Goal: Contribute content: Contribute content

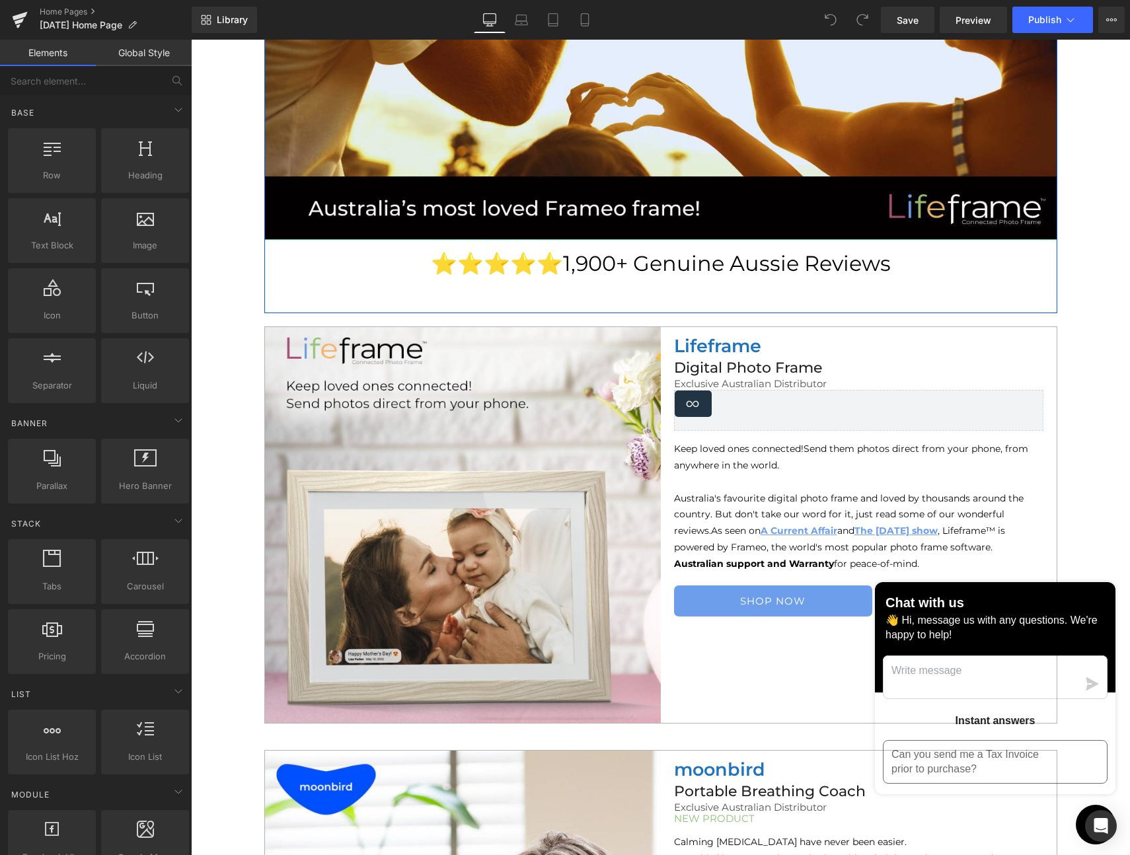
scroll to position [381, 0]
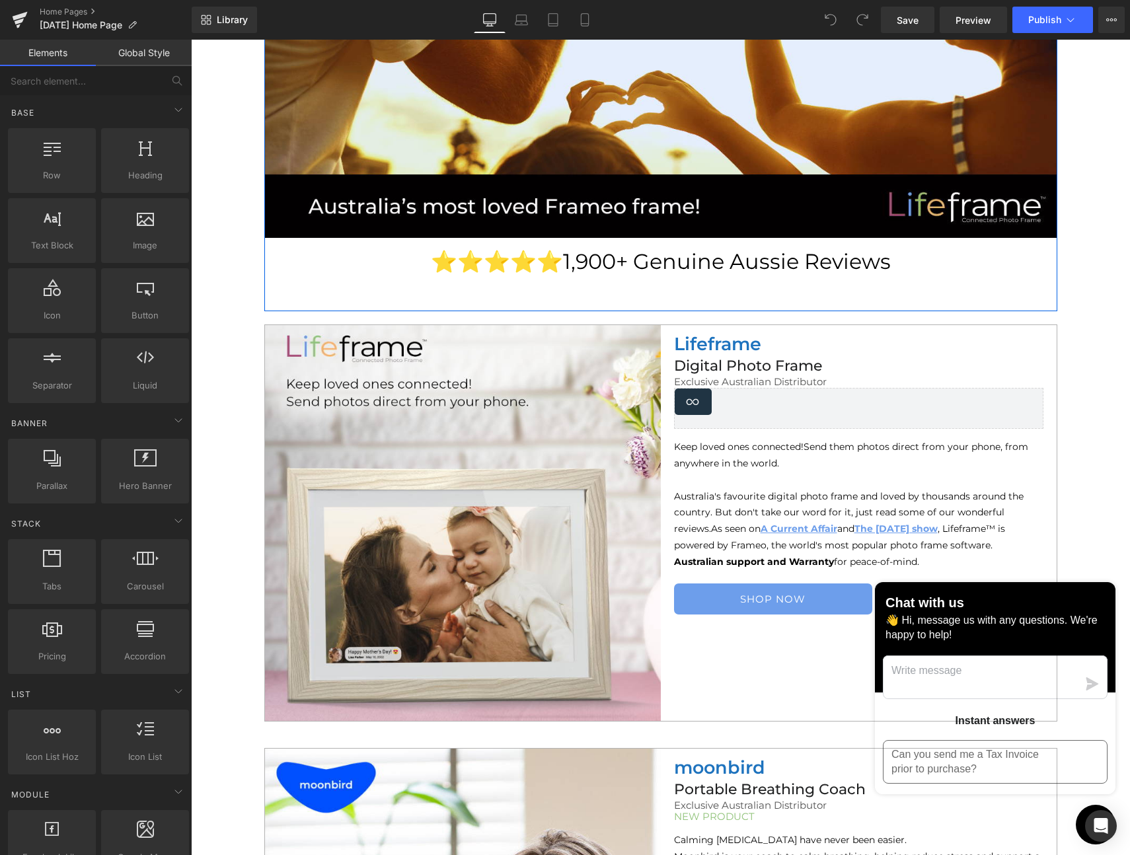
click at [580, 271] on span "1,900+ Genuine Aussie Reviews" at bounding box center [727, 261] width 328 height 26
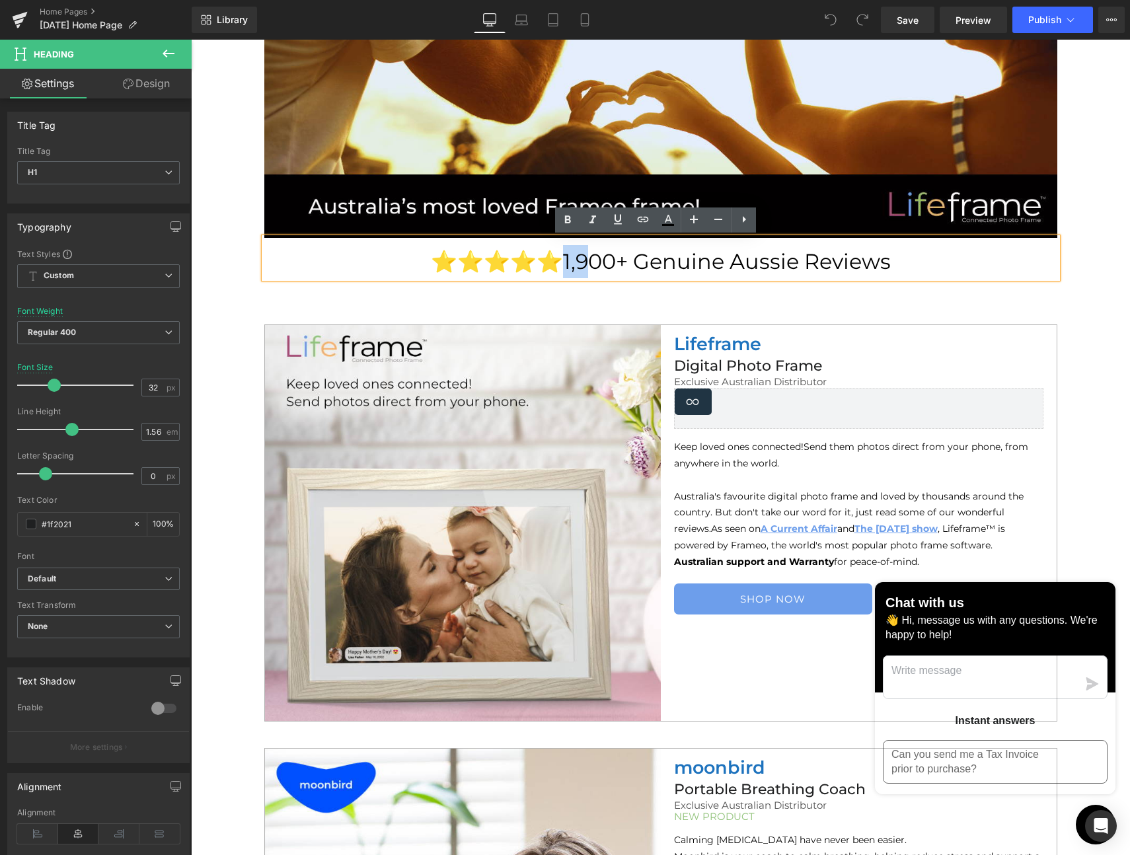
drag, startPoint x: 571, startPoint y: 257, endPoint x: 549, endPoint y: 262, distance: 22.4
click at [563, 262] on span "1,900+ Genuine Aussie Reviews" at bounding box center [727, 261] width 328 height 26
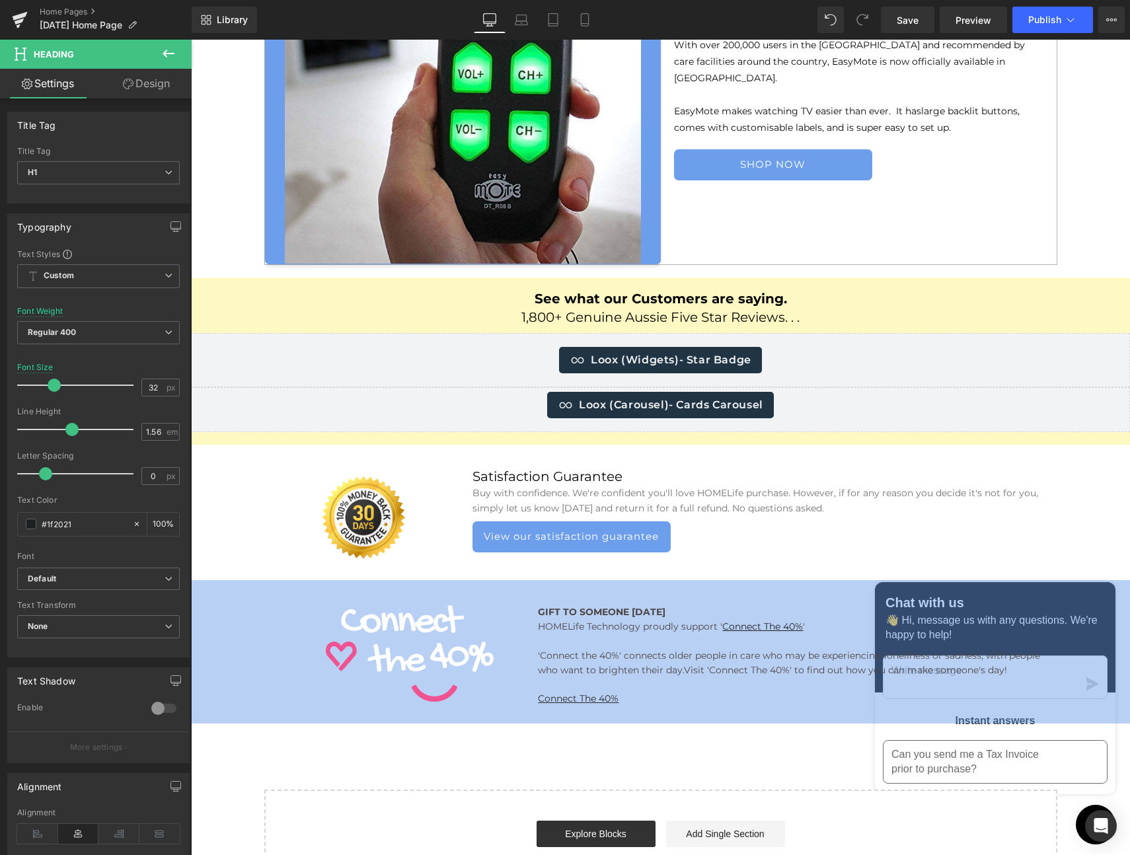
scroll to position [4619, 0]
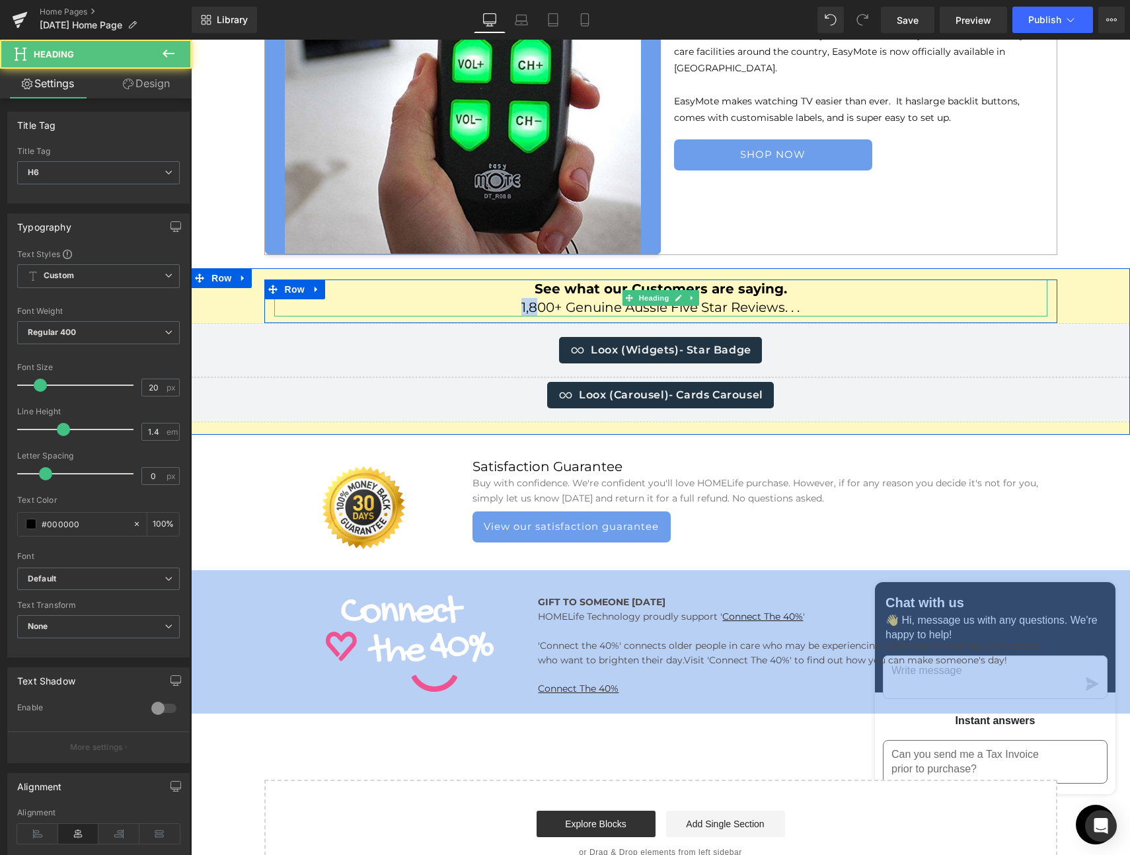
drag, startPoint x: 527, startPoint y: 306, endPoint x: 516, endPoint y: 307, distance: 10.7
click at [516, 307] on h6 "1,800+ Genuine Aussie Five Star Reviews. . ." at bounding box center [660, 307] width 773 height 18
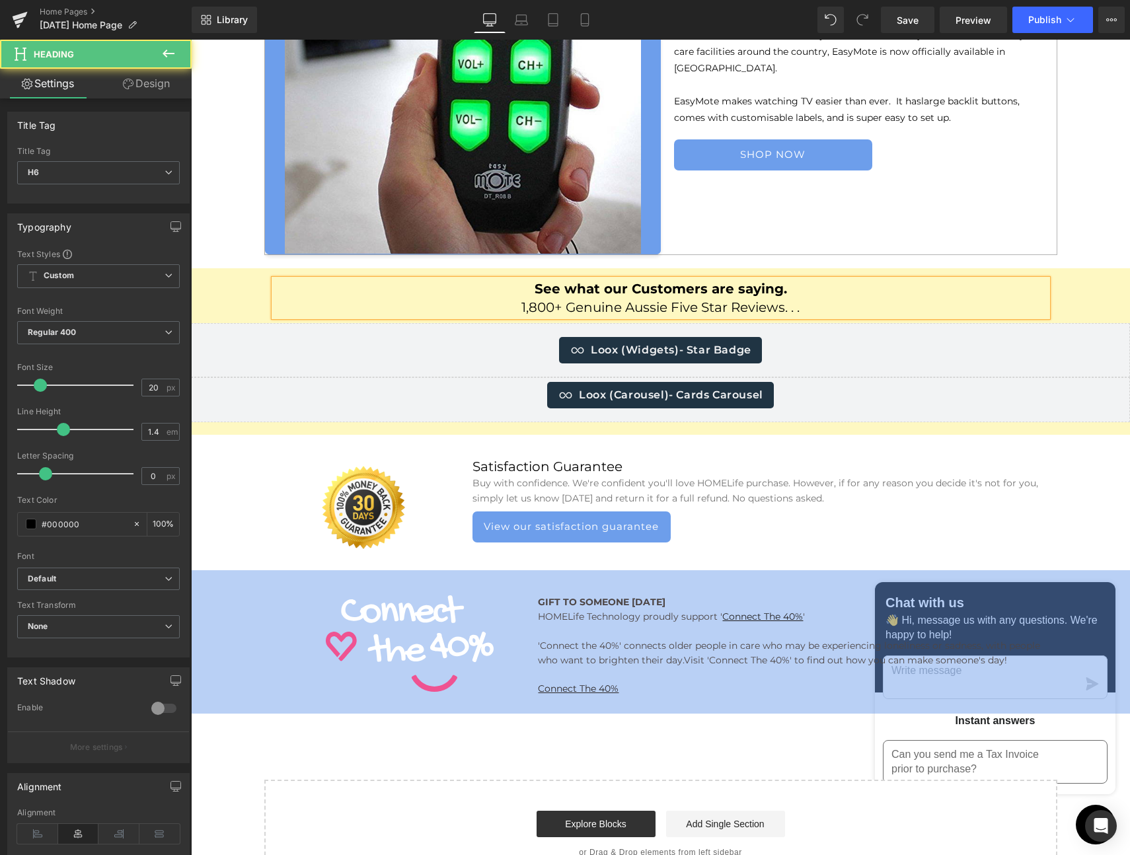
click at [571, 304] on h6 "1,800+ Genuine Aussie Five Star Reviews. . ." at bounding box center [660, 307] width 773 height 18
drag, startPoint x: 549, startPoint y: 307, endPoint x: 537, endPoint y: 307, distance: 11.9
click at [549, 307] on h6 "1,800+ Genuine Aussie Five Star Reviews. . ." at bounding box center [660, 307] width 773 height 18
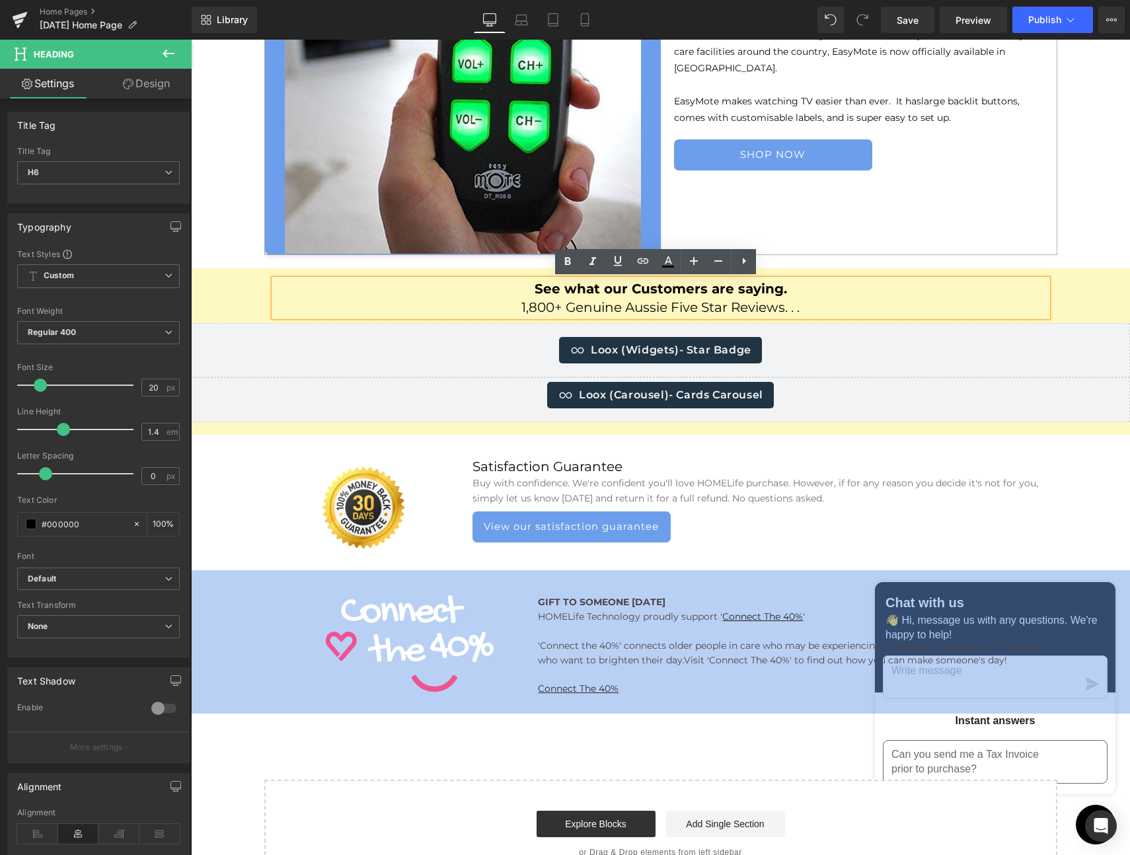
click at [528, 307] on h6 "1,800+ Genuine Aussie Five Star Reviews. . ." at bounding box center [660, 307] width 773 height 18
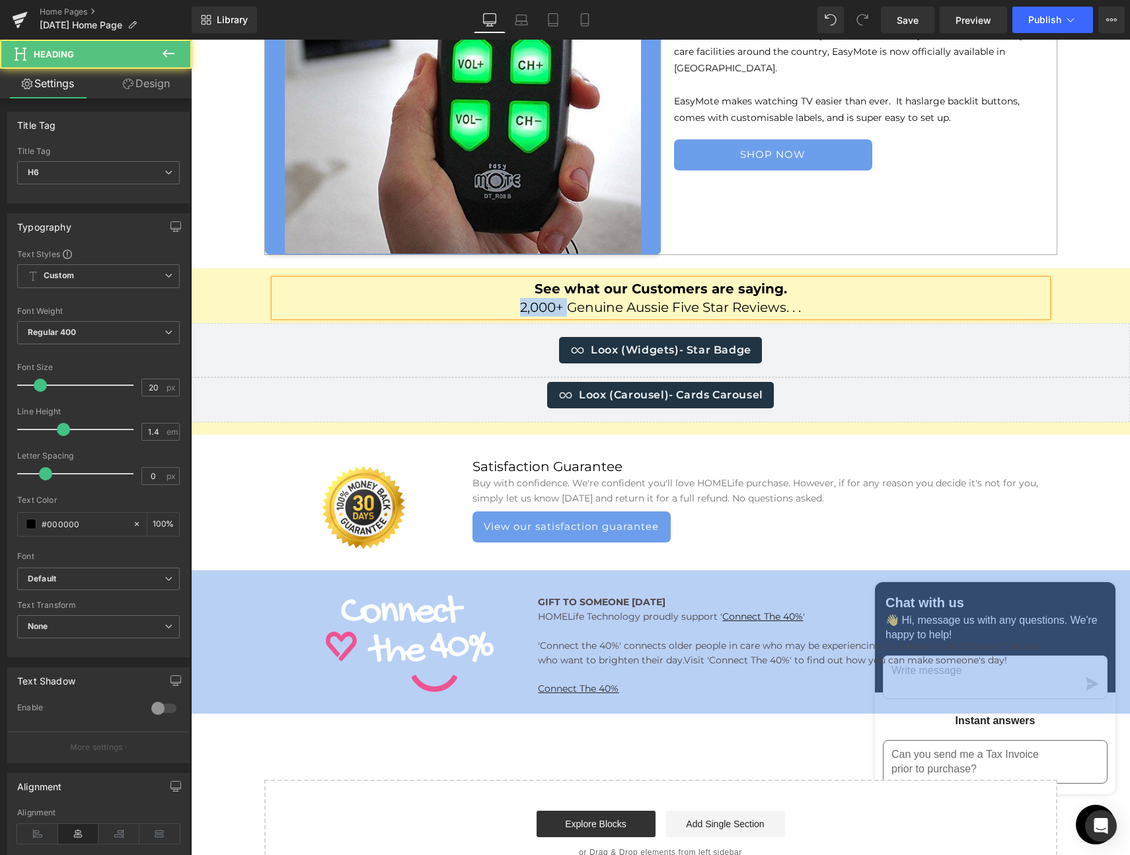
drag, startPoint x: 561, startPoint y: 307, endPoint x: 507, endPoint y: 307, distance: 54.2
click at [507, 307] on h6 "2,000+ Genuine Aussie Five Star Reviews. . ." at bounding box center [660, 307] width 773 height 18
drag, startPoint x: 647, startPoint y: 307, endPoint x: 706, endPoint y: 306, distance: 59.5
click at [706, 306] on h6 "Genuine Aussie Five Star Reviews. . ." at bounding box center [660, 307] width 773 height 18
click at [755, 308] on h6 "Genuine Aussie Reviews. . ." at bounding box center [660, 307] width 773 height 18
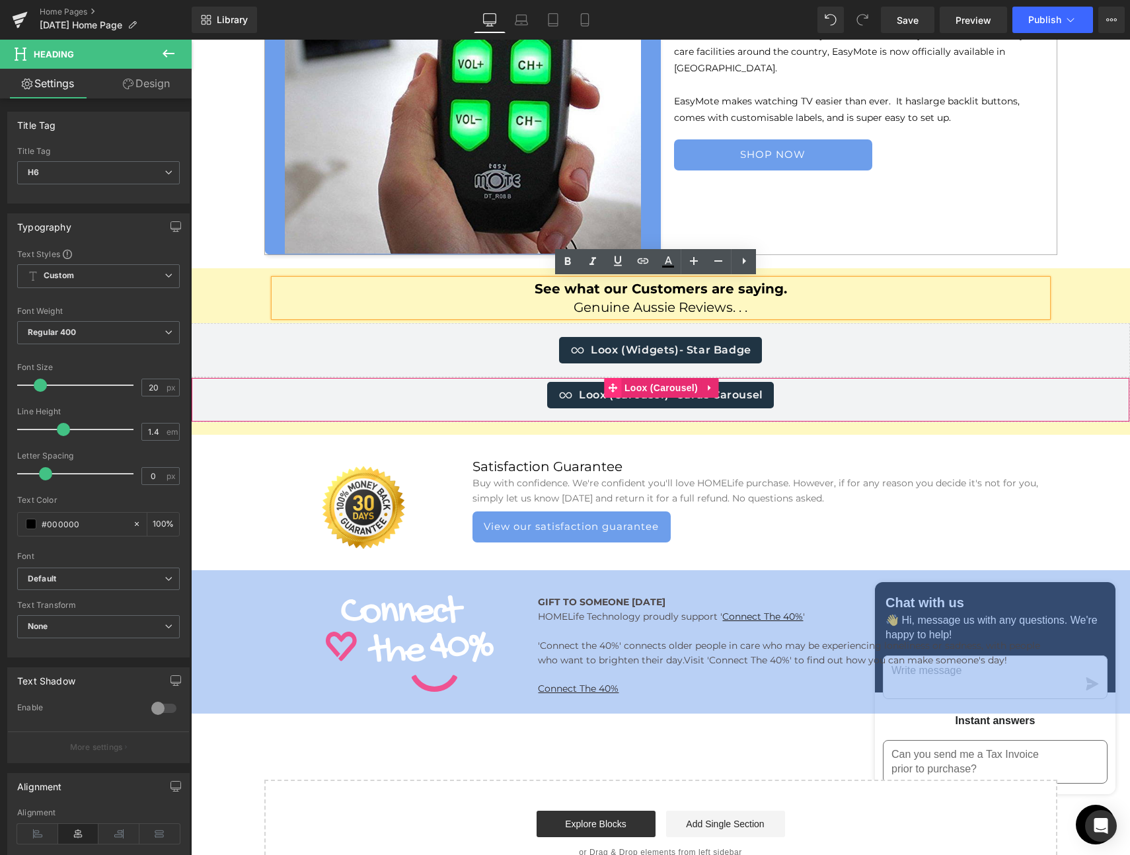
click at [608, 390] on icon at bounding box center [612, 387] width 9 height 9
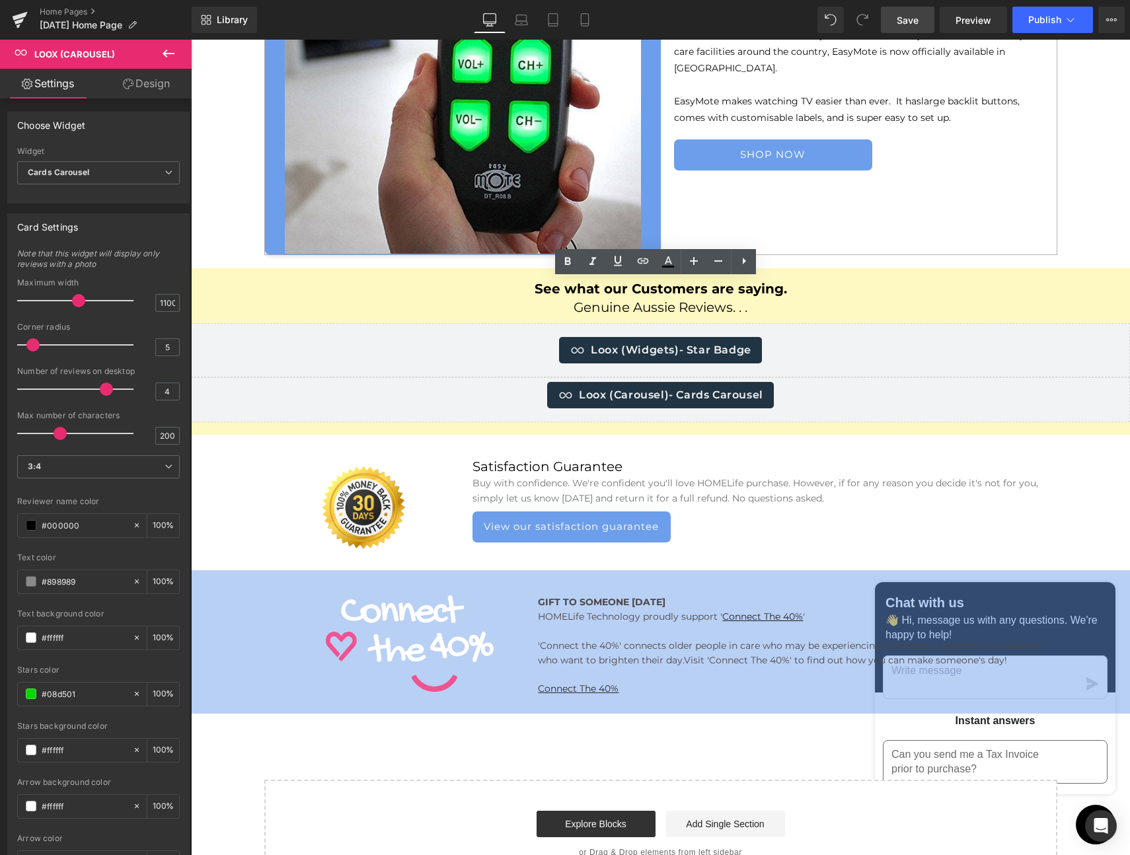
click at [907, 26] on span "Save" at bounding box center [908, 20] width 22 height 14
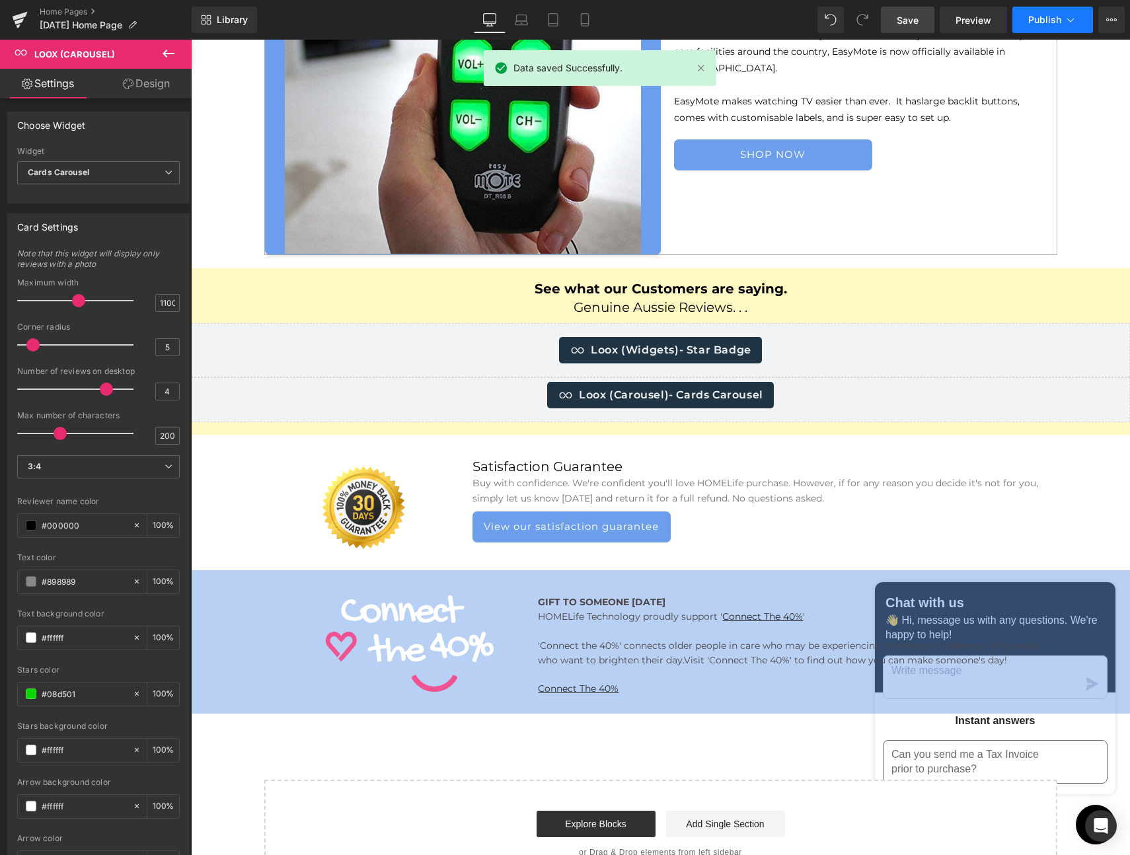
click at [1046, 17] on span "Publish" at bounding box center [1044, 20] width 33 height 11
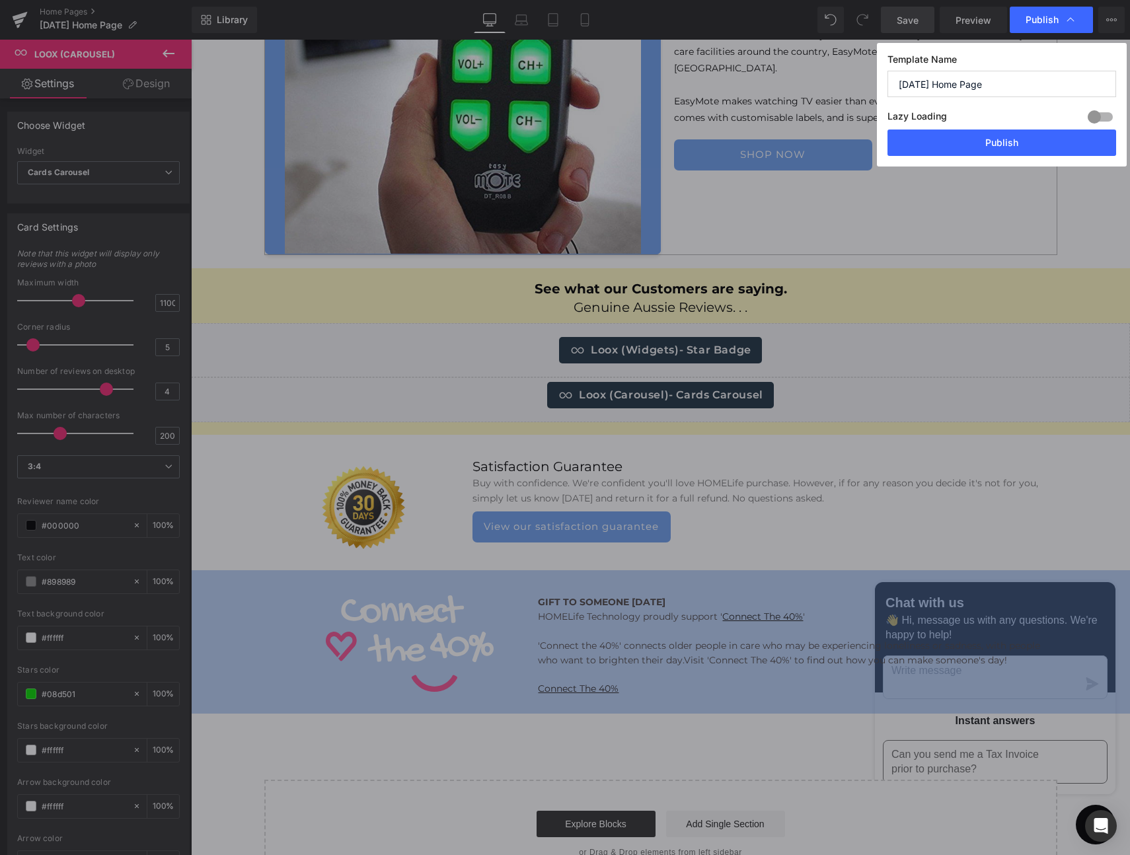
click at [899, 83] on input "[DATE] Home Page" at bounding box center [1001, 84] width 229 height 26
type input "Post [DATE] Home Page"
click at [1010, 141] on button "Publish" at bounding box center [1001, 142] width 229 height 26
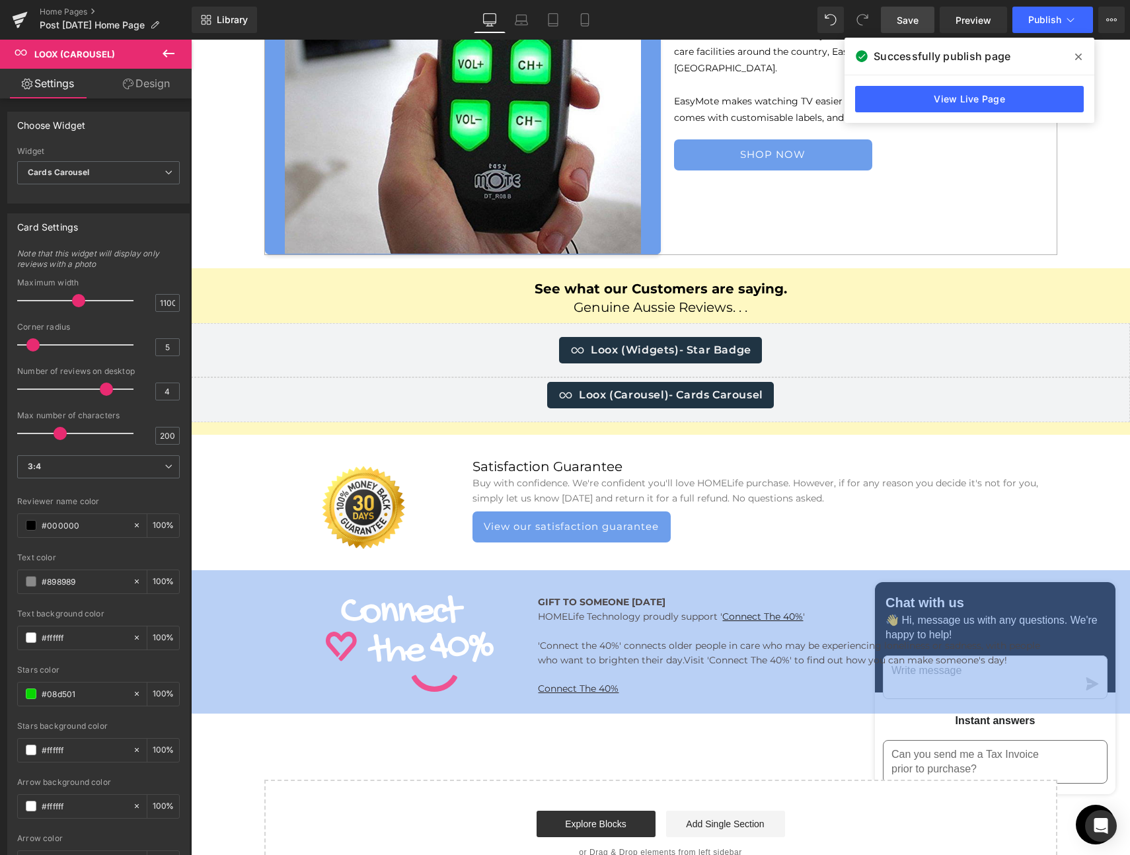
click at [168, 51] on icon at bounding box center [169, 54] width 16 height 16
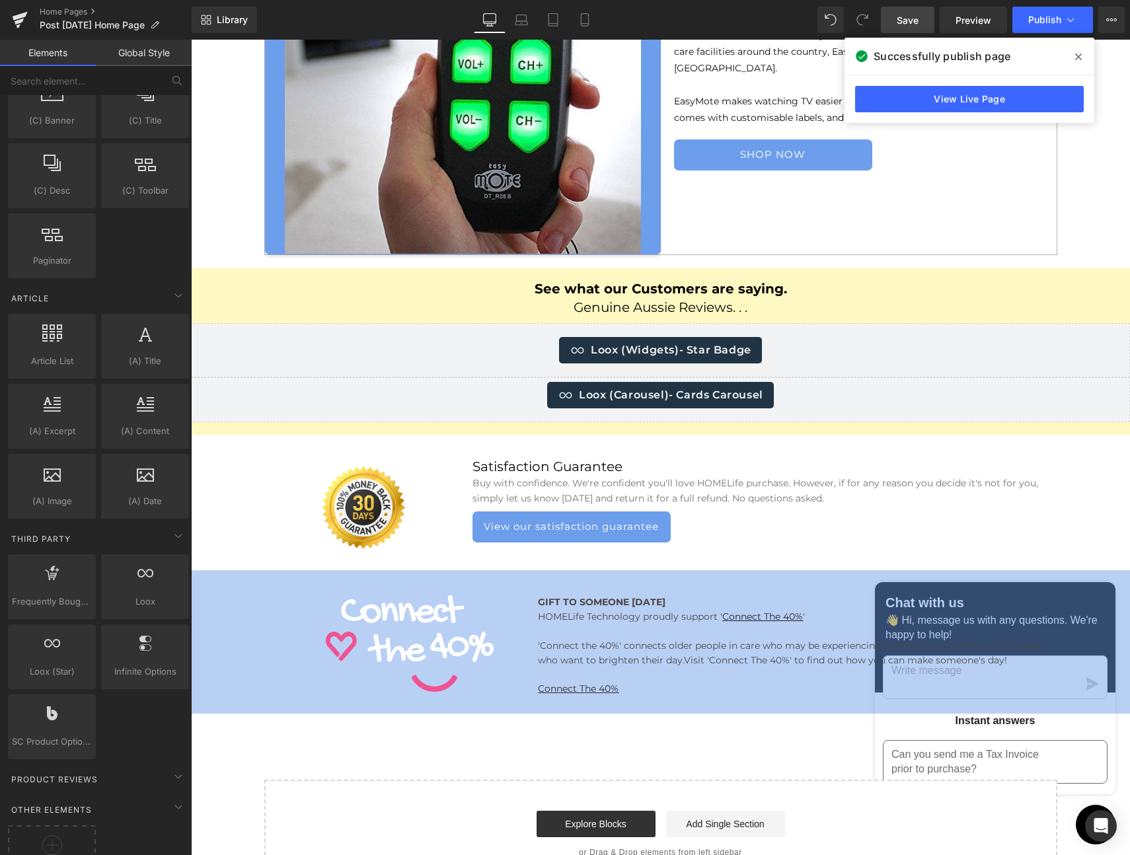
scroll to position [2224, 0]
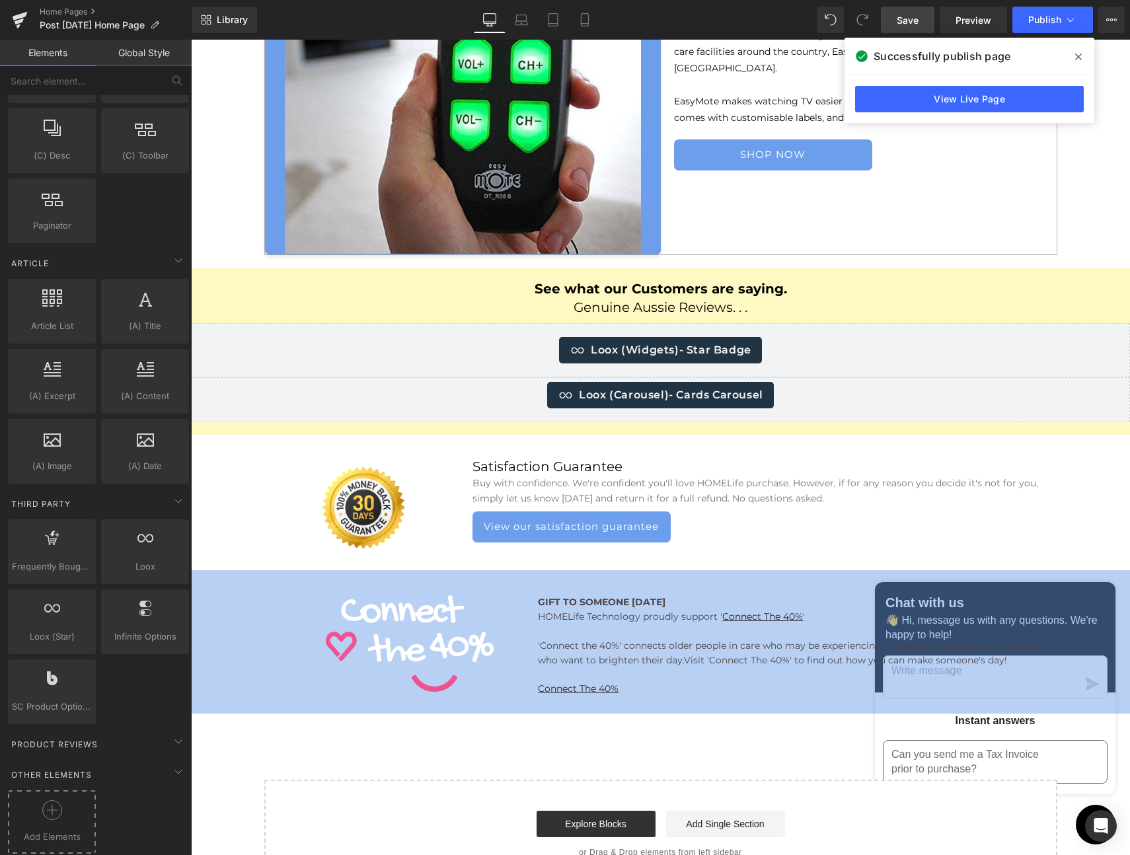
click at [48, 800] on icon at bounding box center [52, 810] width 20 height 20
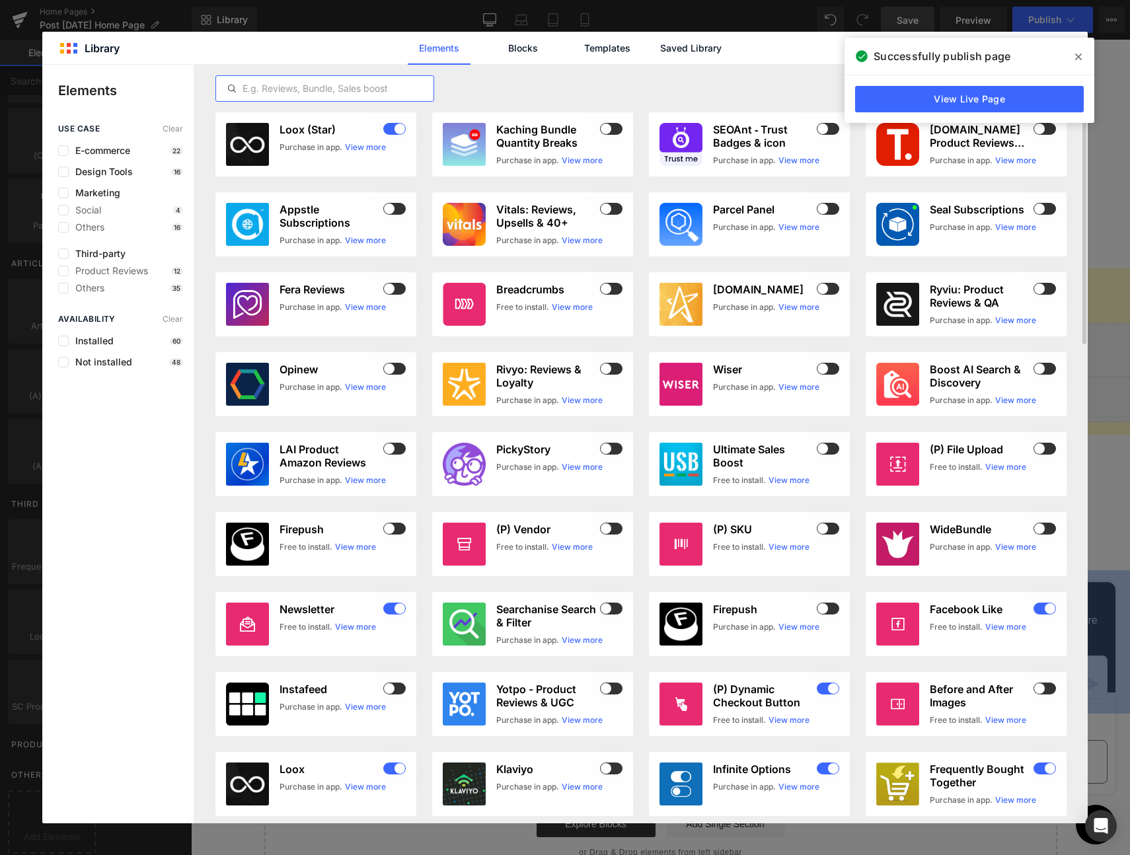
click at [342, 88] on input "text" at bounding box center [324, 89] width 217 height 16
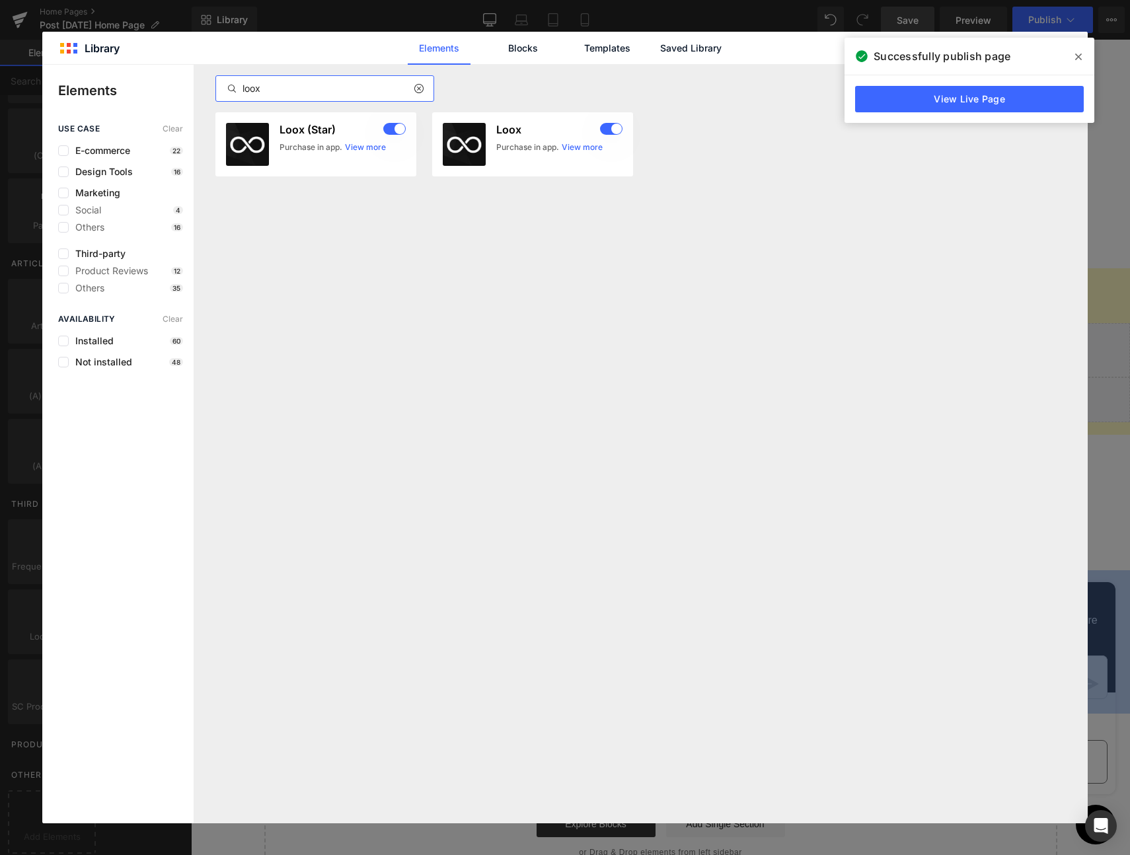
type input "loox"
drag, startPoint x: 1085, startPoint y: 55, endPoint x: 1023, endPoint y: 56, distance: 62.1
click at [1085, 55] on span at bounding box center [1078, 56] width 21 height 21
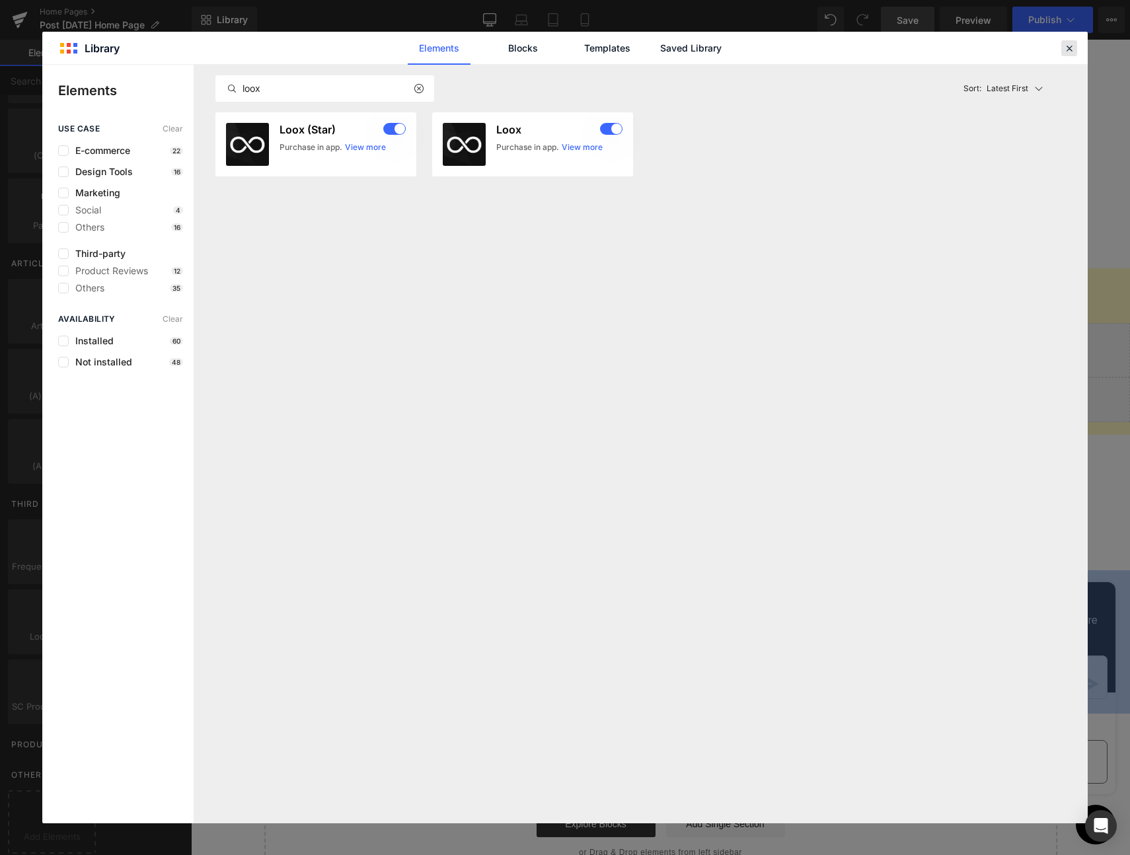
click at [1063, 49] on icon at bounding box center [1069, 48] width 12 height 12
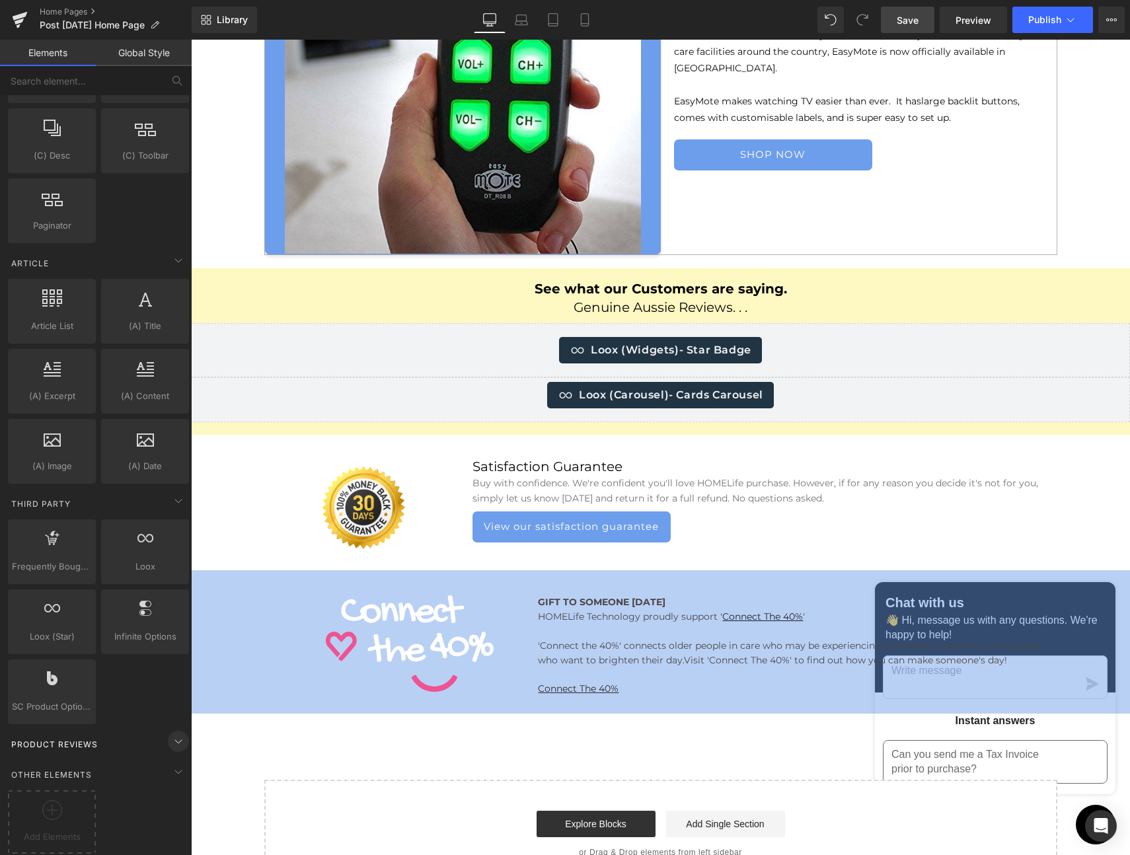
click at [172, 733] on icon at bounding box center [178, 741] width 16 height 16
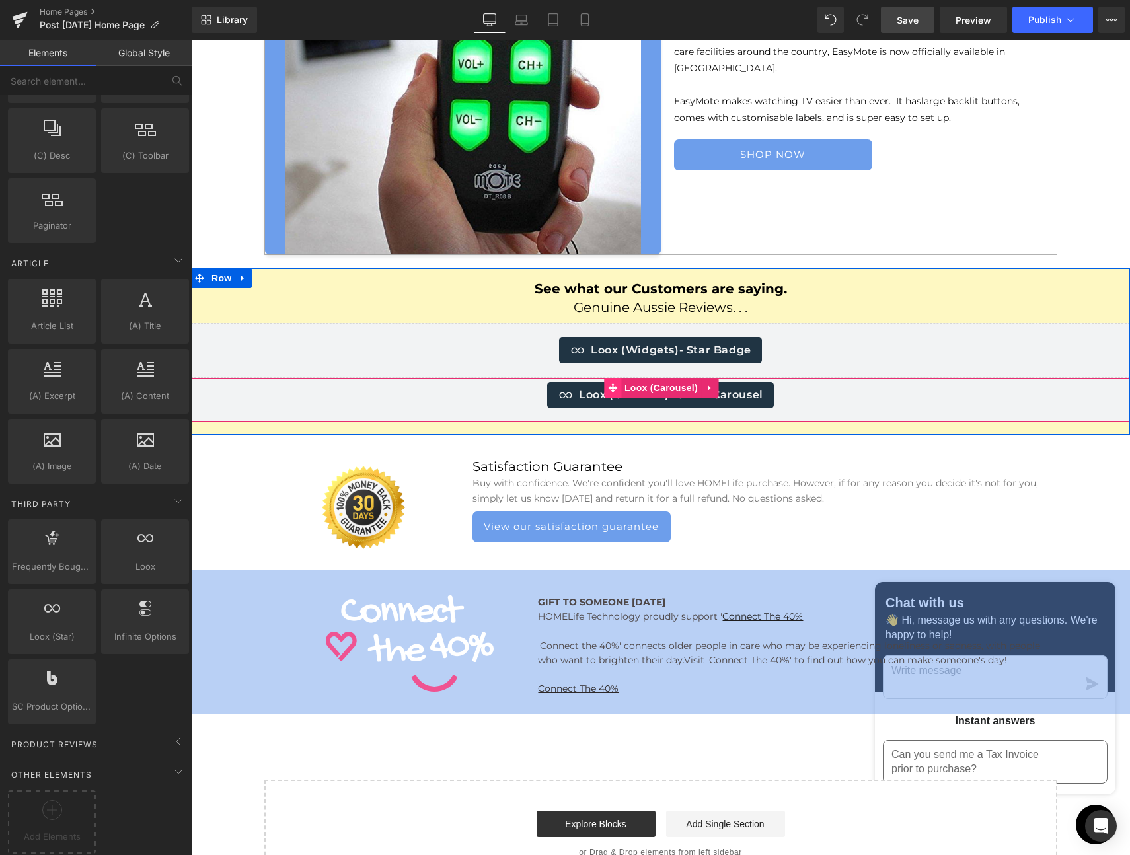
click at [614, 387] on span at bounding box center [612, 388] width 17 height 20
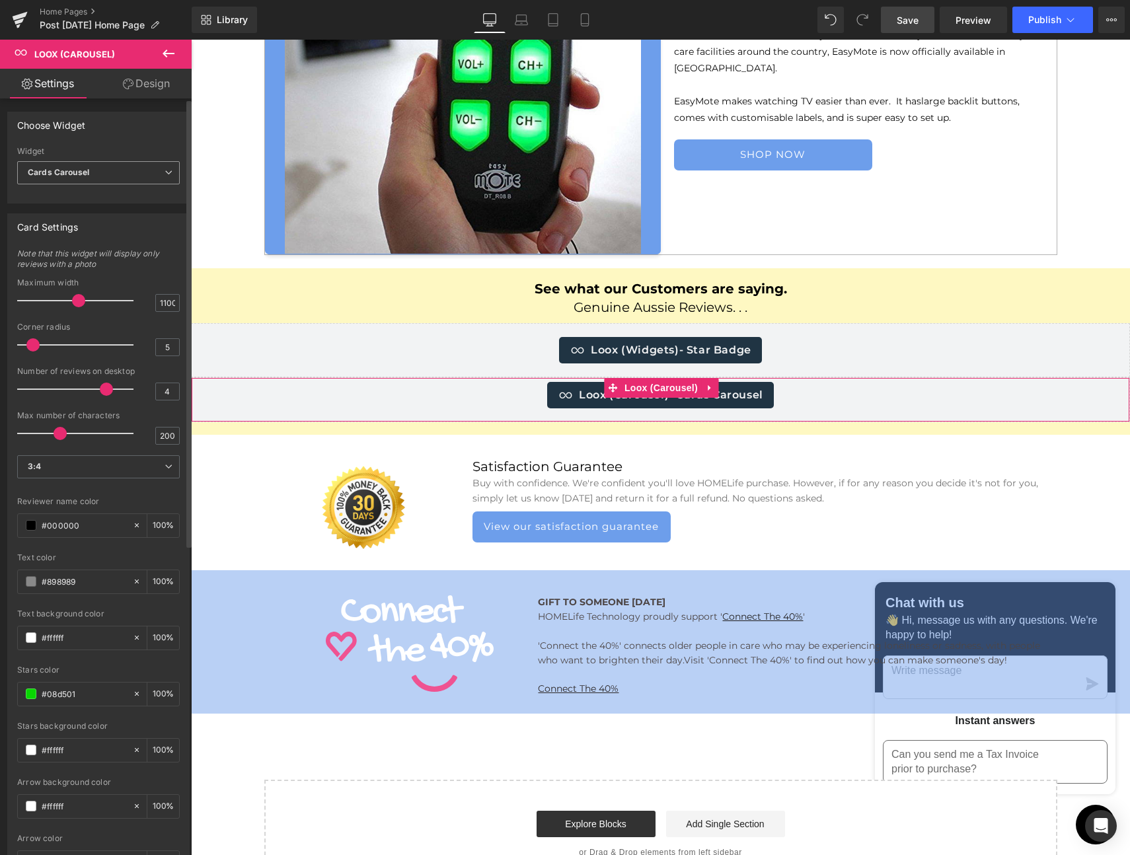
click at [97, 170] on span "Cards Carousel" at bounding box center [98, 172] width 163 height 23
click at [135, 266] on span "Note that this widget will display only reviews with a photo" at bounding box center [95, 263] width 157 height 30
click at [141, 465] on span "3:4" at bounding box center [98, 466] width 163 height 23
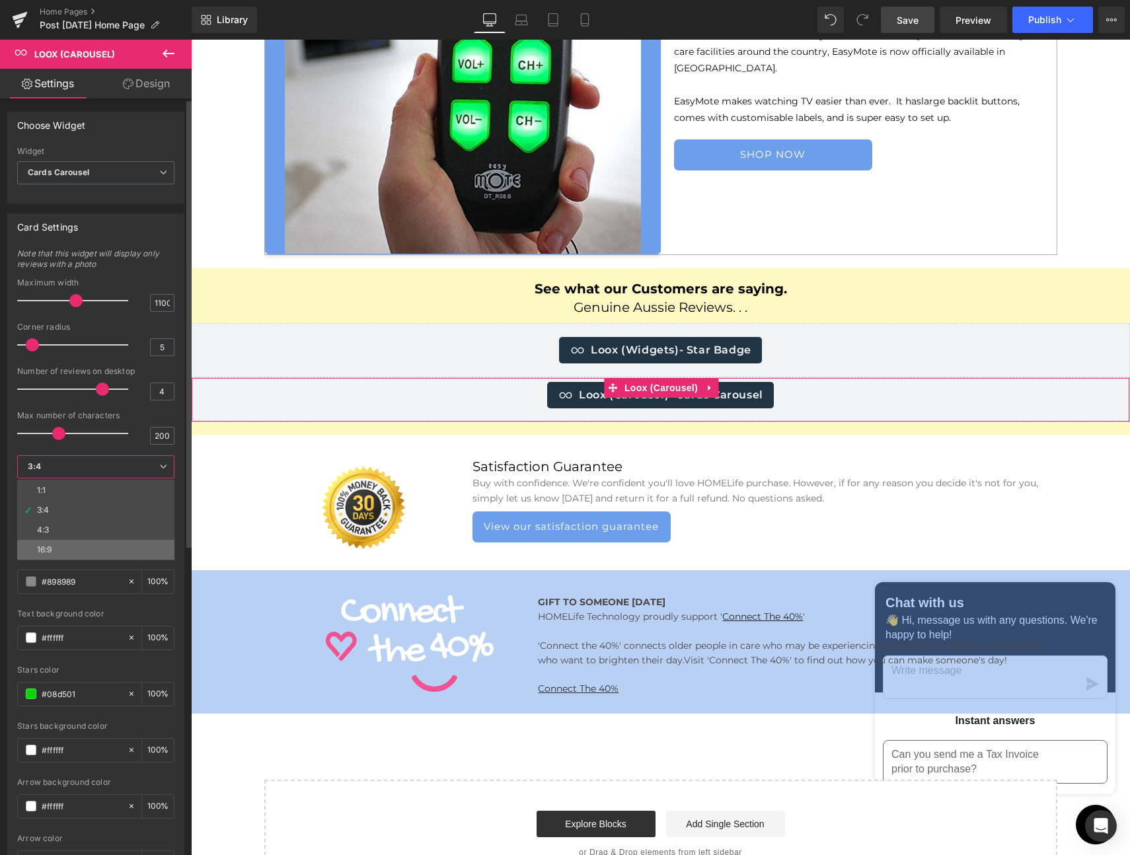
click at [50, 545] on div "16:9" at bounding box center [44, 549] width 15 height 9
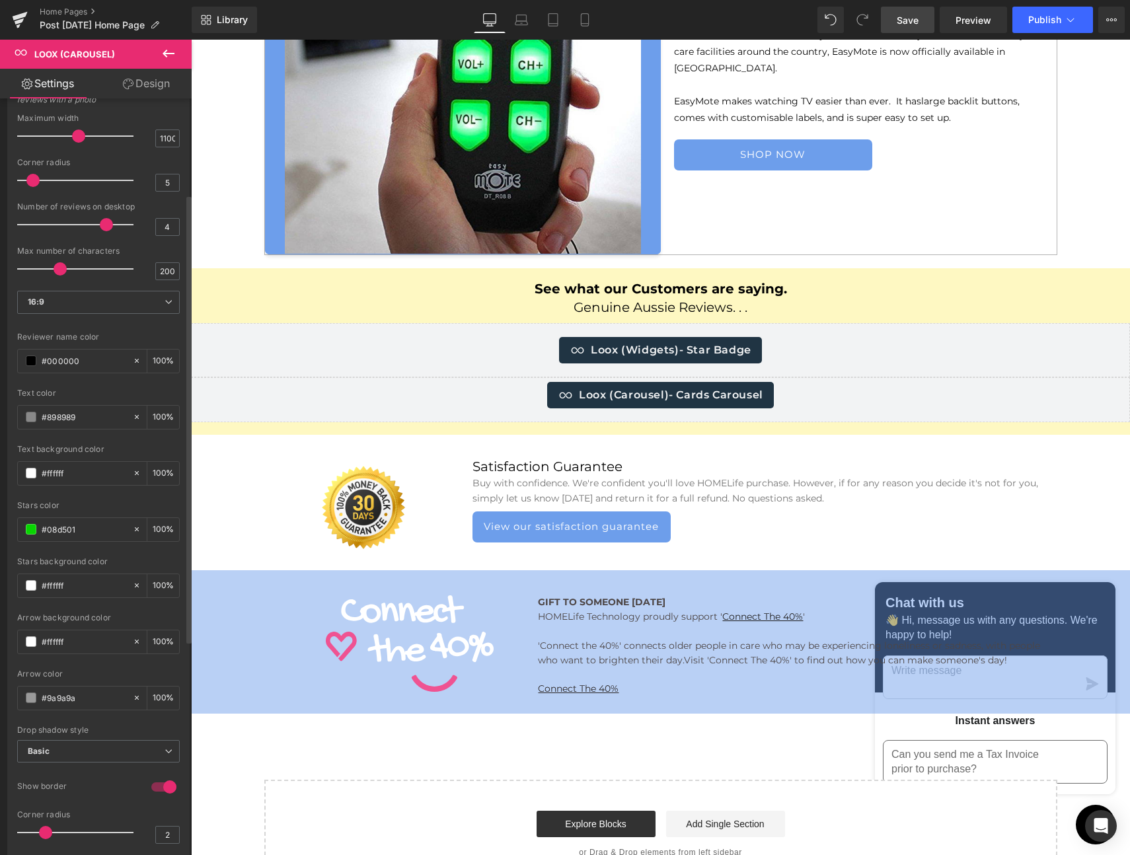
scroll to position [178, 0]
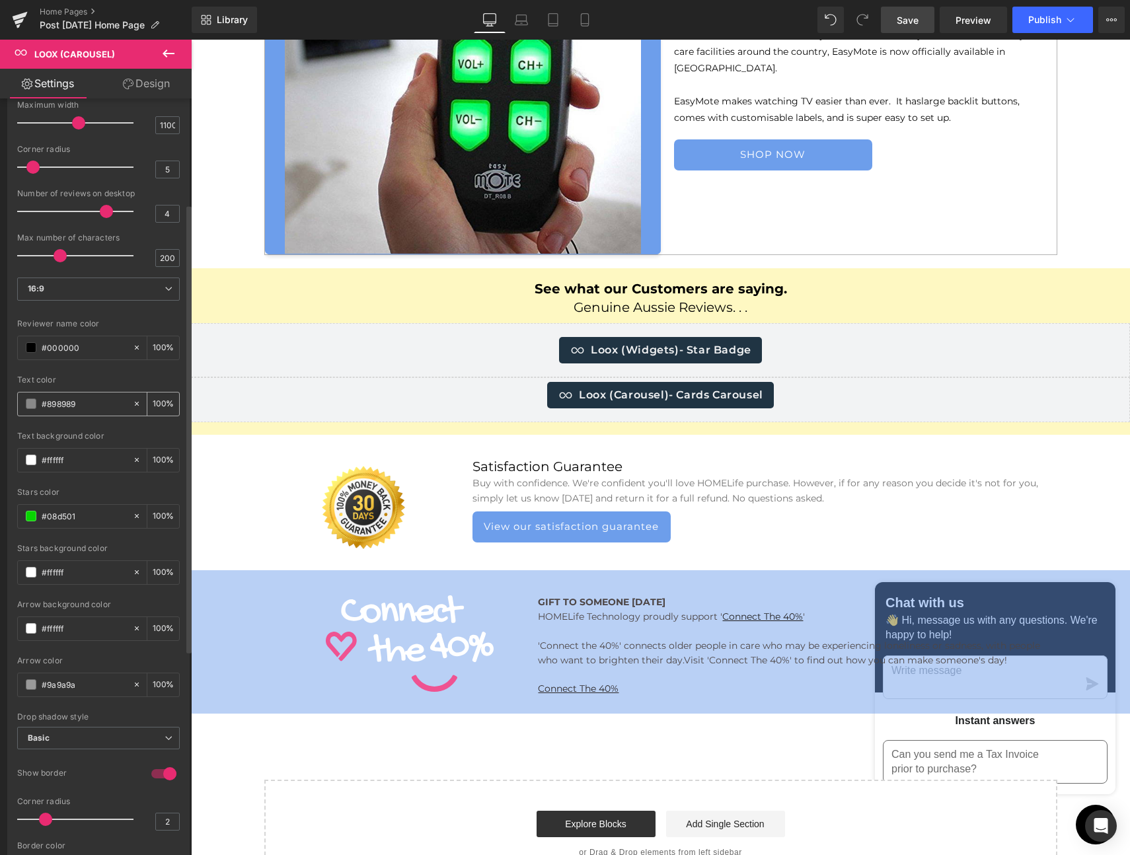
click at [33, 405] on span at bounding box center [31, 403] width 11 height 11
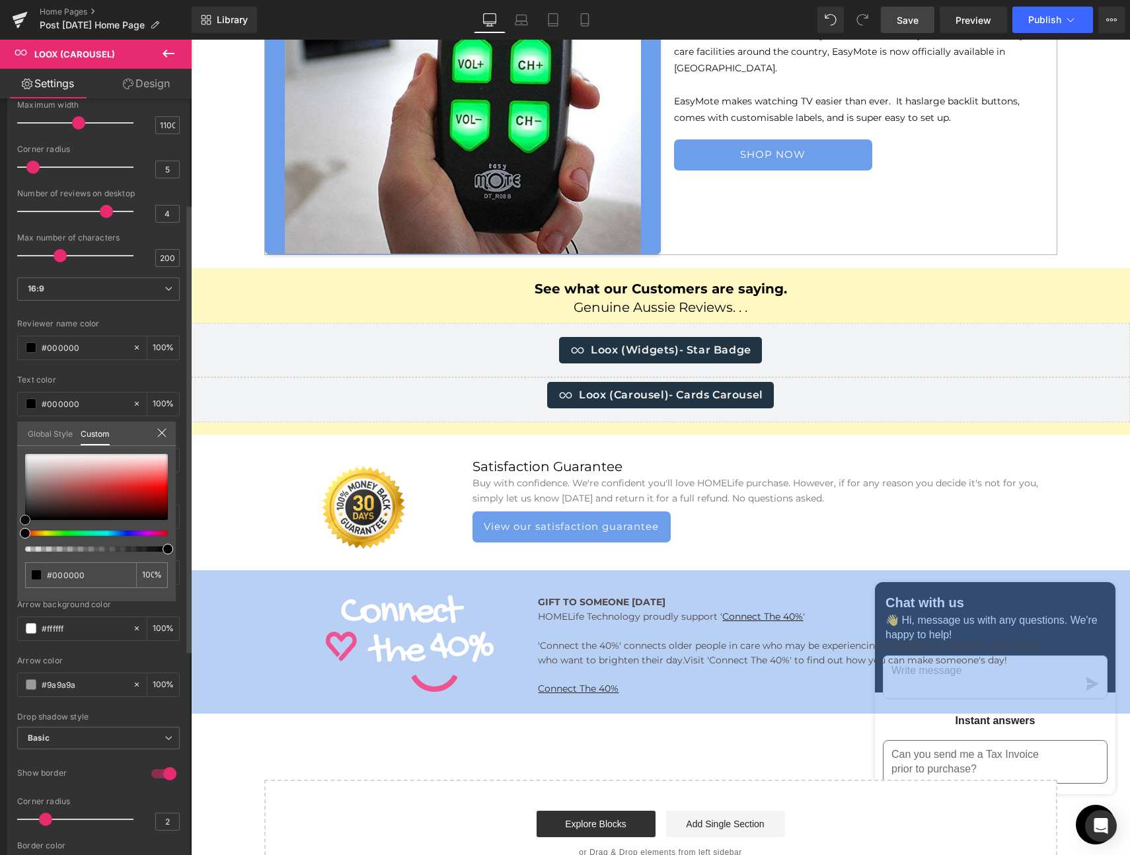
drag, startPoint x: 39, startPoint y: 503, endPoint x: 16, endPoint y: 526, distance: 32.7
click at [16, 526] on div "Card Settings Note that this widget will display only reviews with a photo 1100…" at bounding box center [99, 477] width 198 height 902
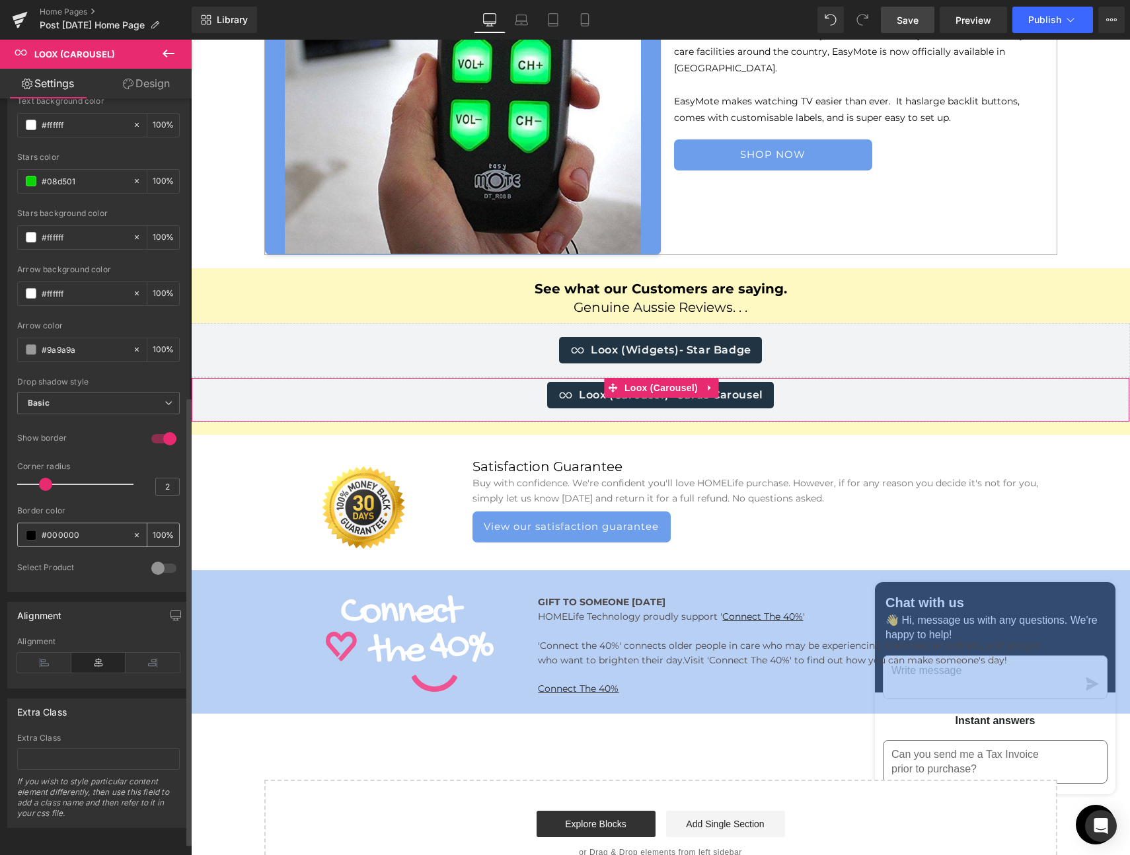
scroll to position [523, 0]
click at [163, 558] on div at bounding box center [164, 568] width 32 height 21
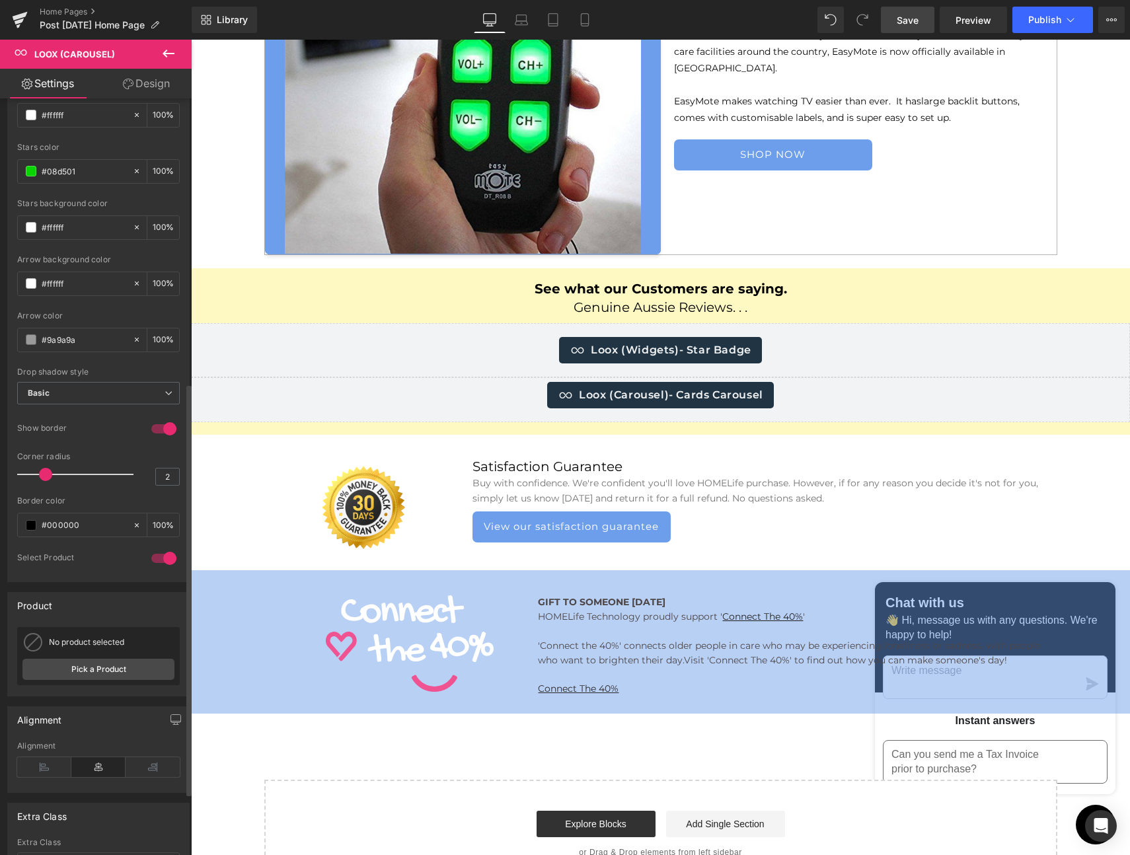
click at [149, 558] on div at bounding box center [164, 558] width 32 height 21
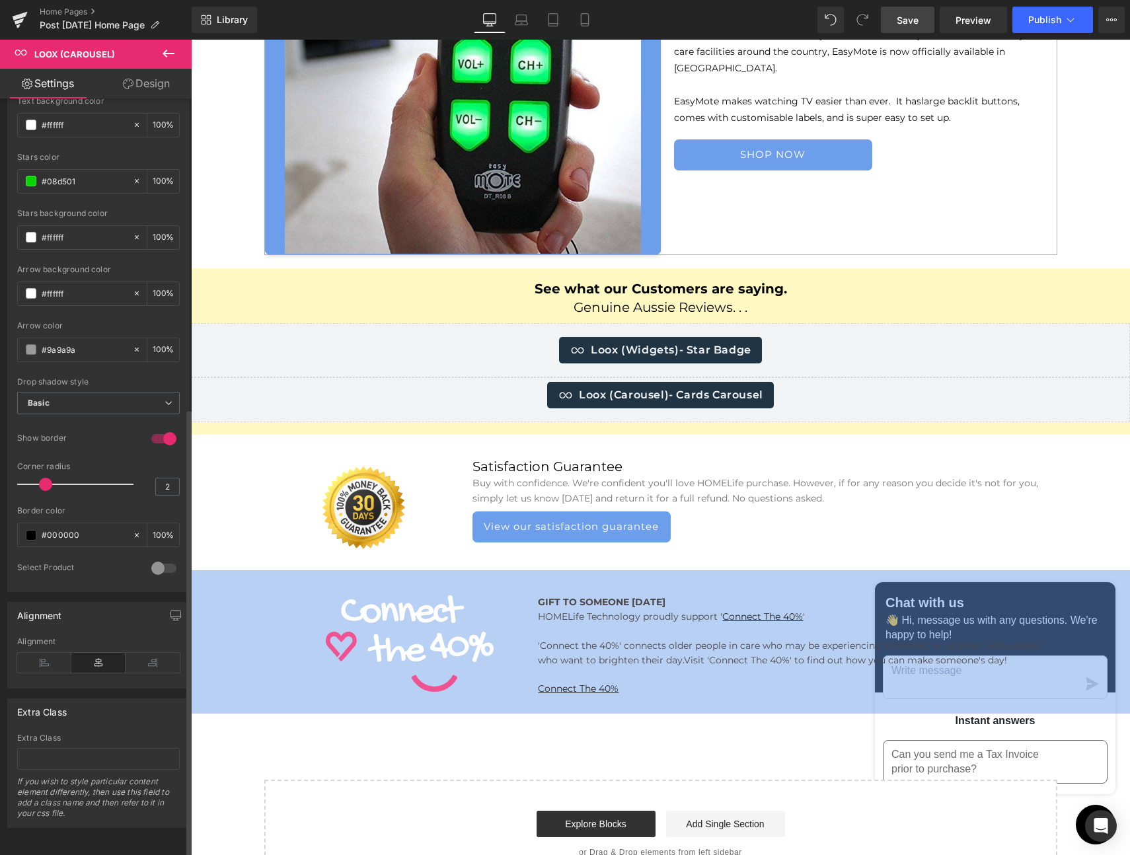
drag, startPoint x: 164, startPoint y: 558, endPoint x: 146, endPoint y: 559, distance: 17.9
click at [163, 558] on div at bounding box center [164, 568] width 32 height 21
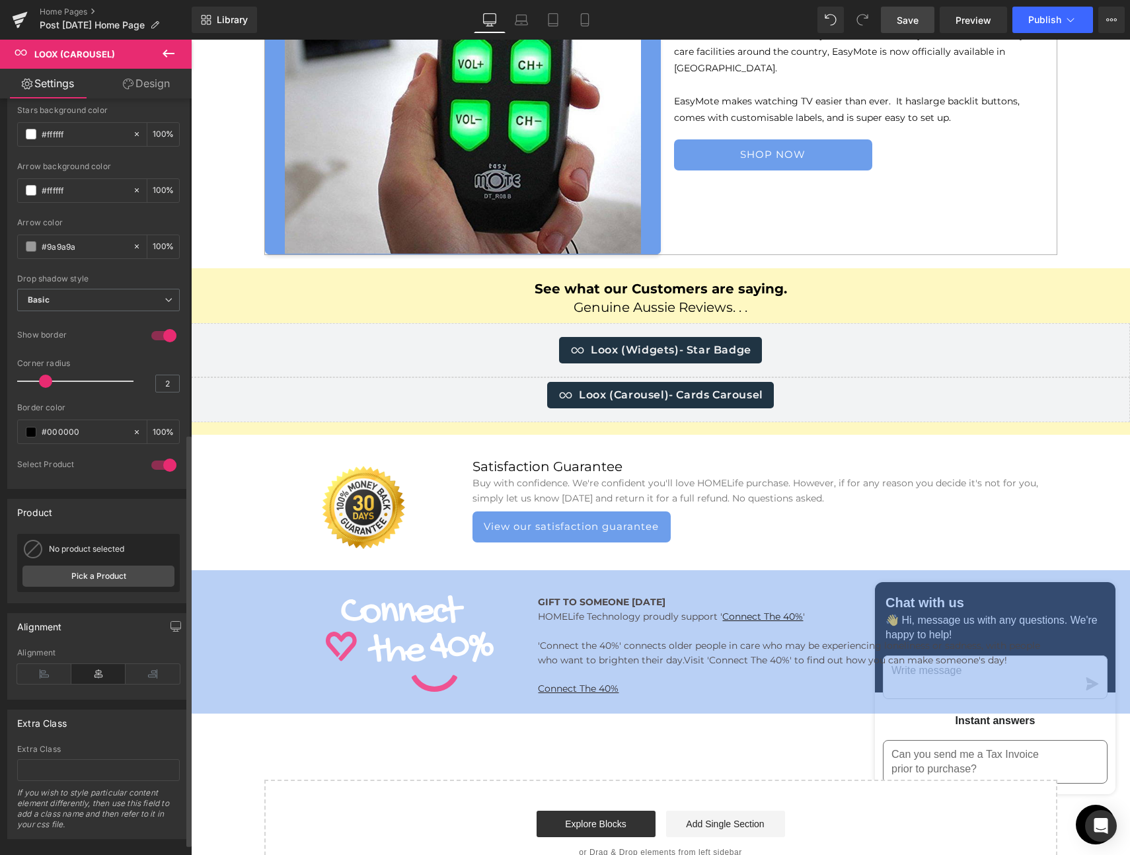
scroll to position [637, 0]
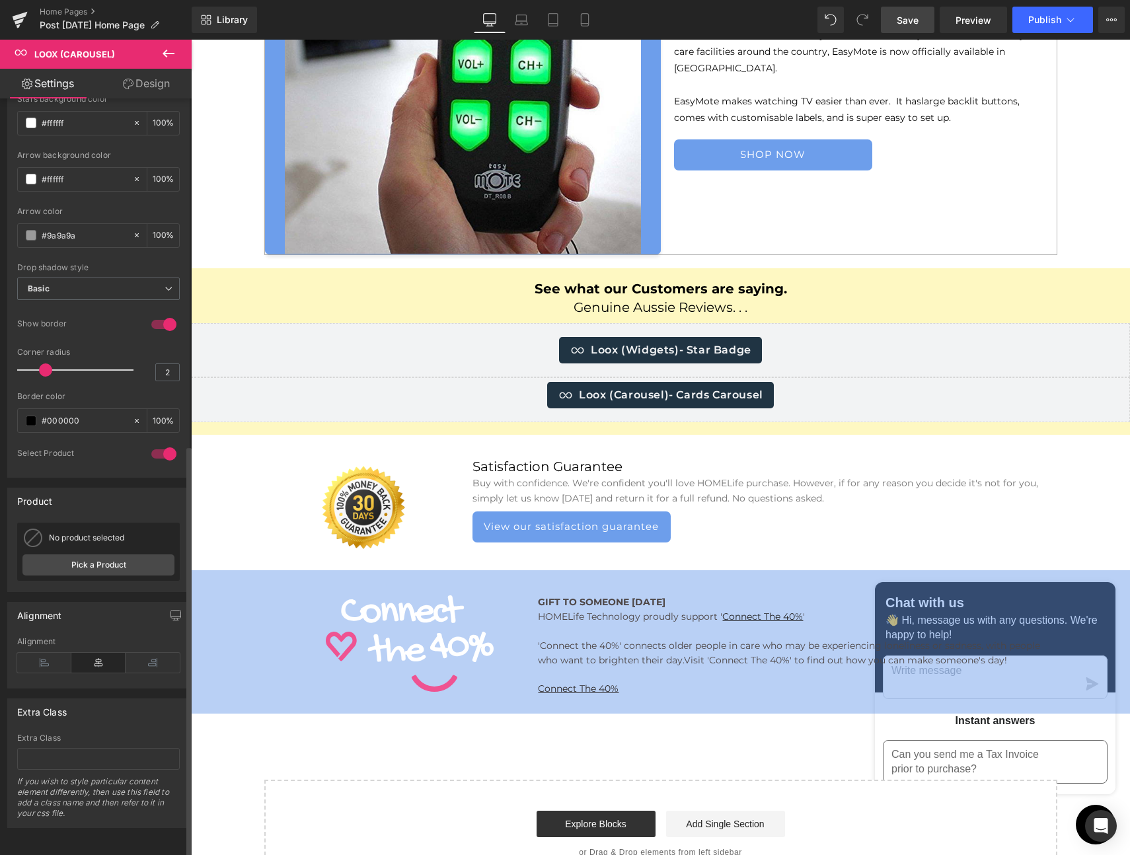
click at [151, 443] on div at bounding box center [164, 453] width 32 height 21
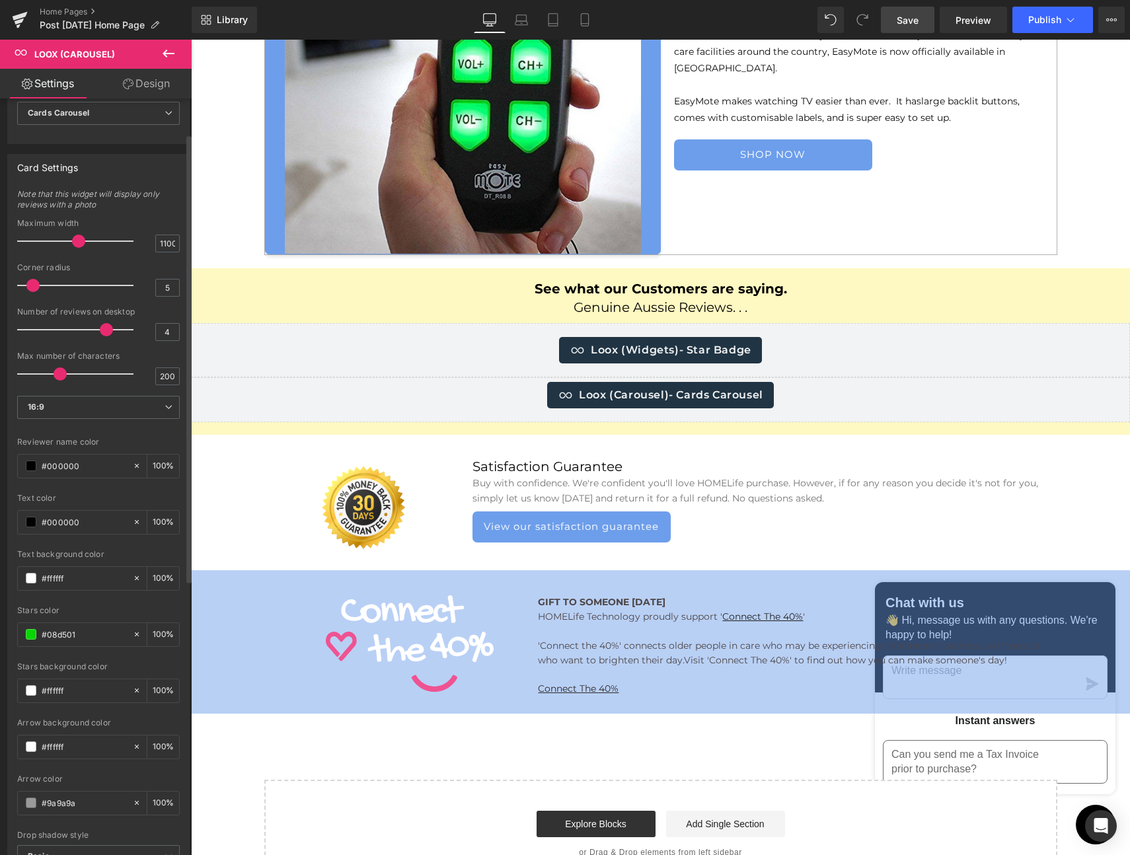
scroll to position [0, 0]
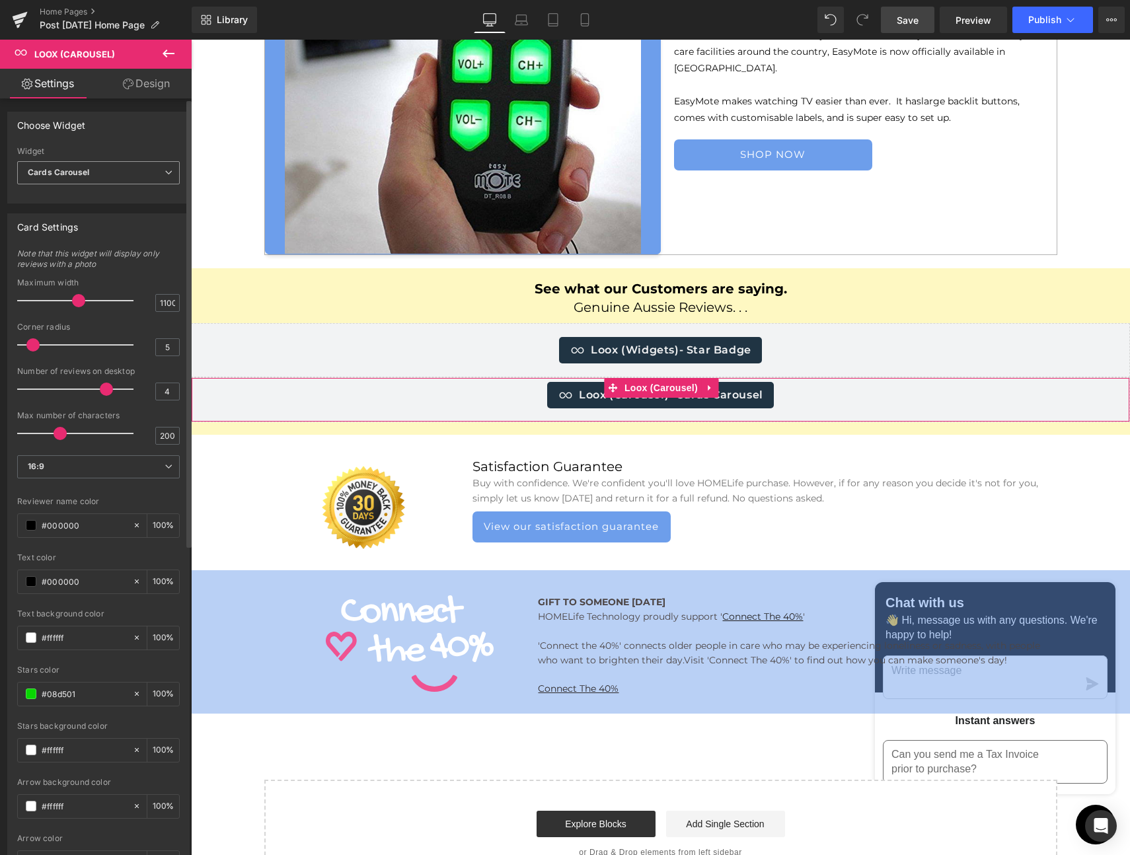
click at [108, 171] on span "Cards Carousel" at bounding box center [98, 172] width 163 height 23
click at [98, 211] on div "Gallery Carousel" at bounding box center [69, 215] width 64 height 9
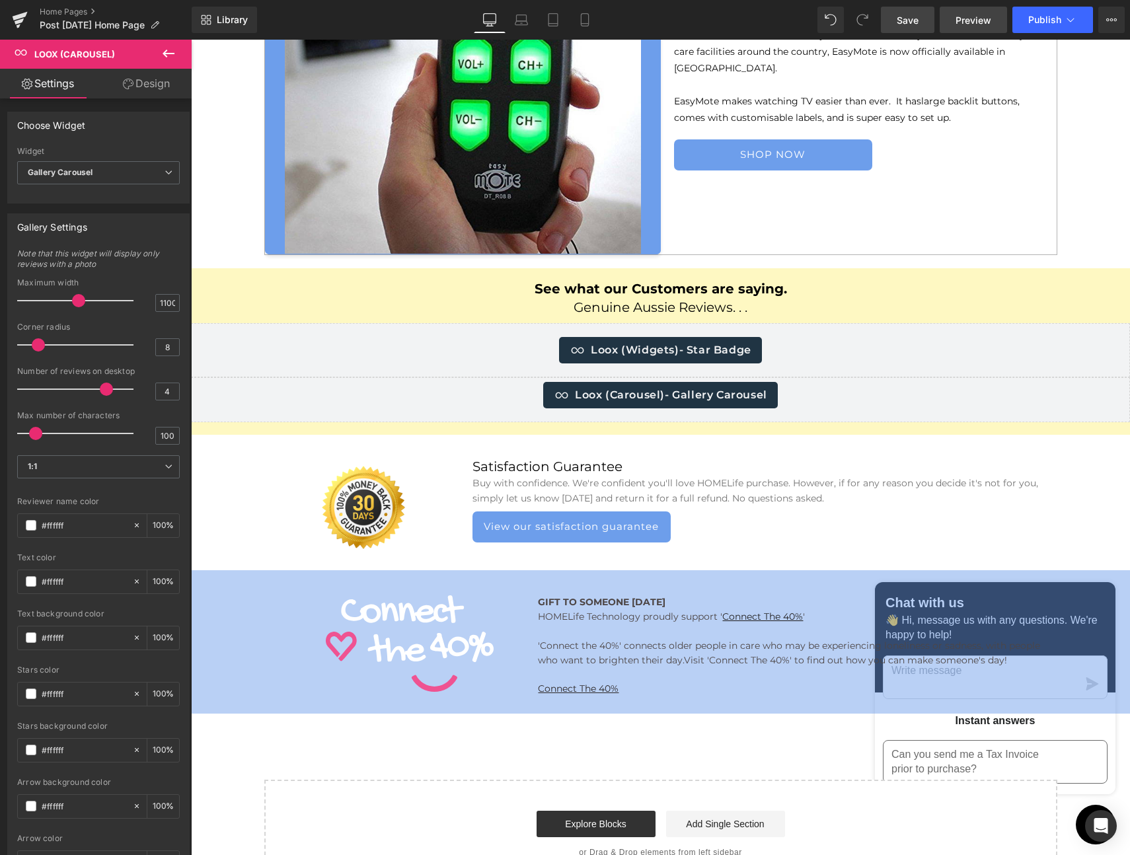
click at [981, 20] on span "Preview" at bounding box center [973, 20] width 36 height 14
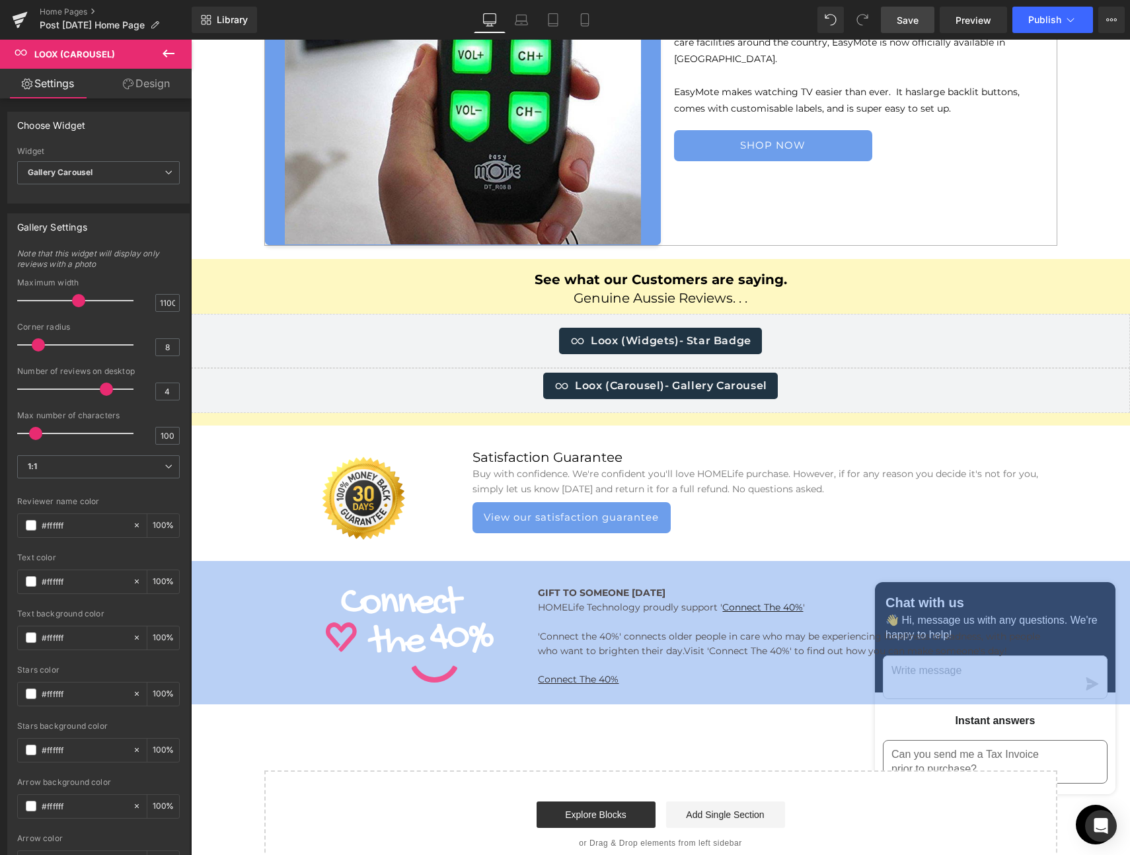
scroll to position [4628, 0]
click at [911, 22] on span "Save" at bounding box center [908, 20] width 22 height 14
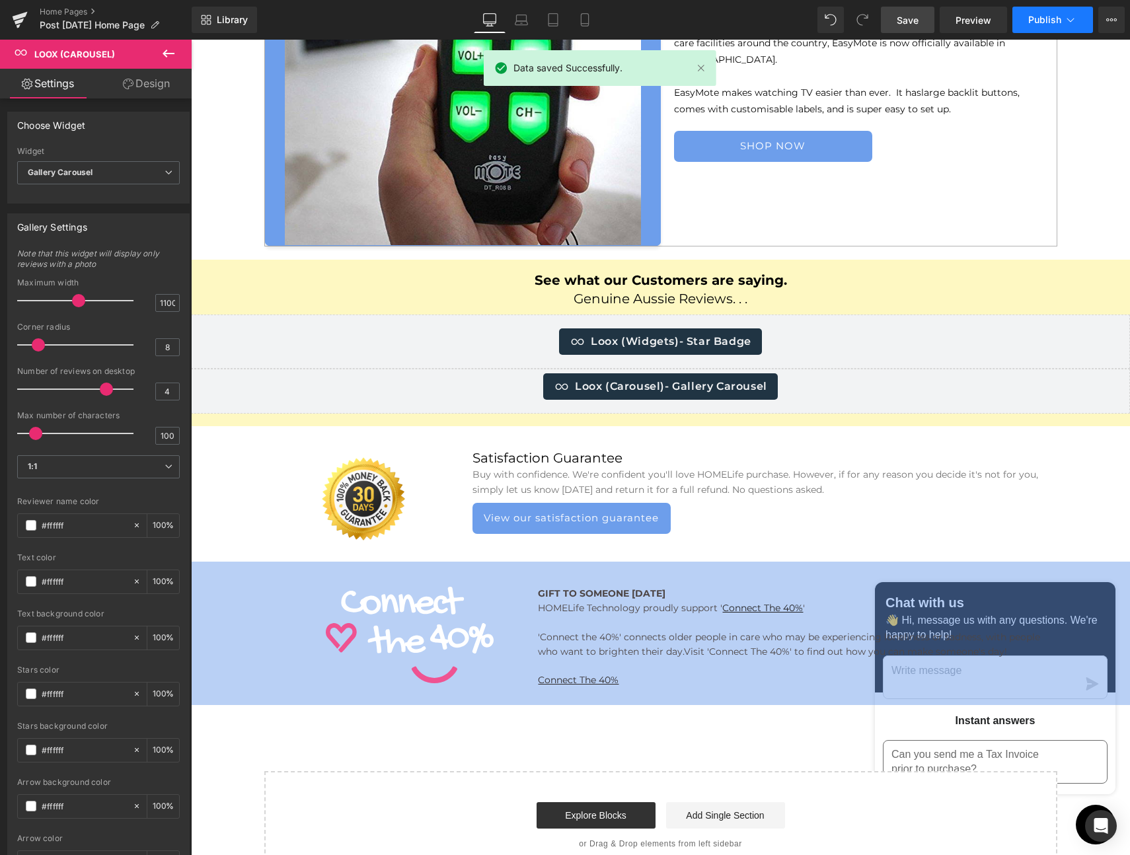
click at [1046, 18] on span "Publish" at bounding box center [1044, 20] width 33 height 11
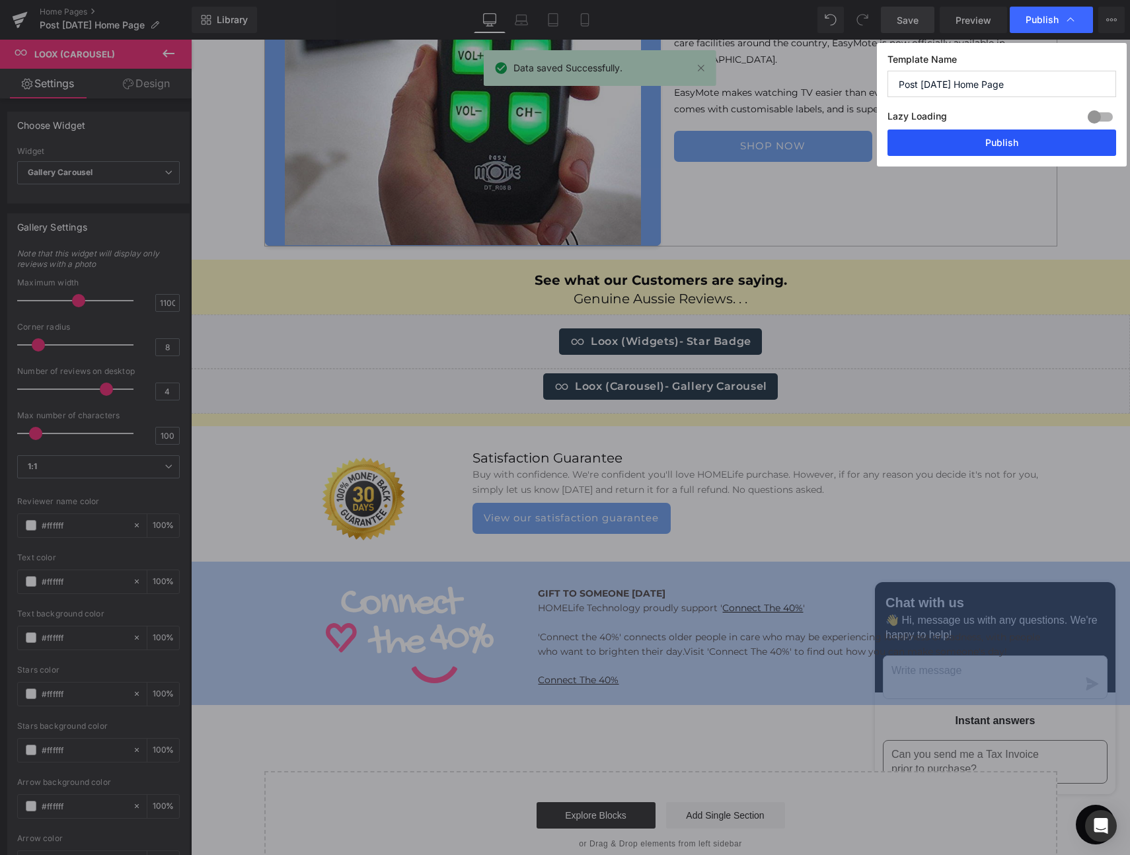
click at [985, 140] on button "Publish" at bounding box center [1001, 142] width 229 height 26
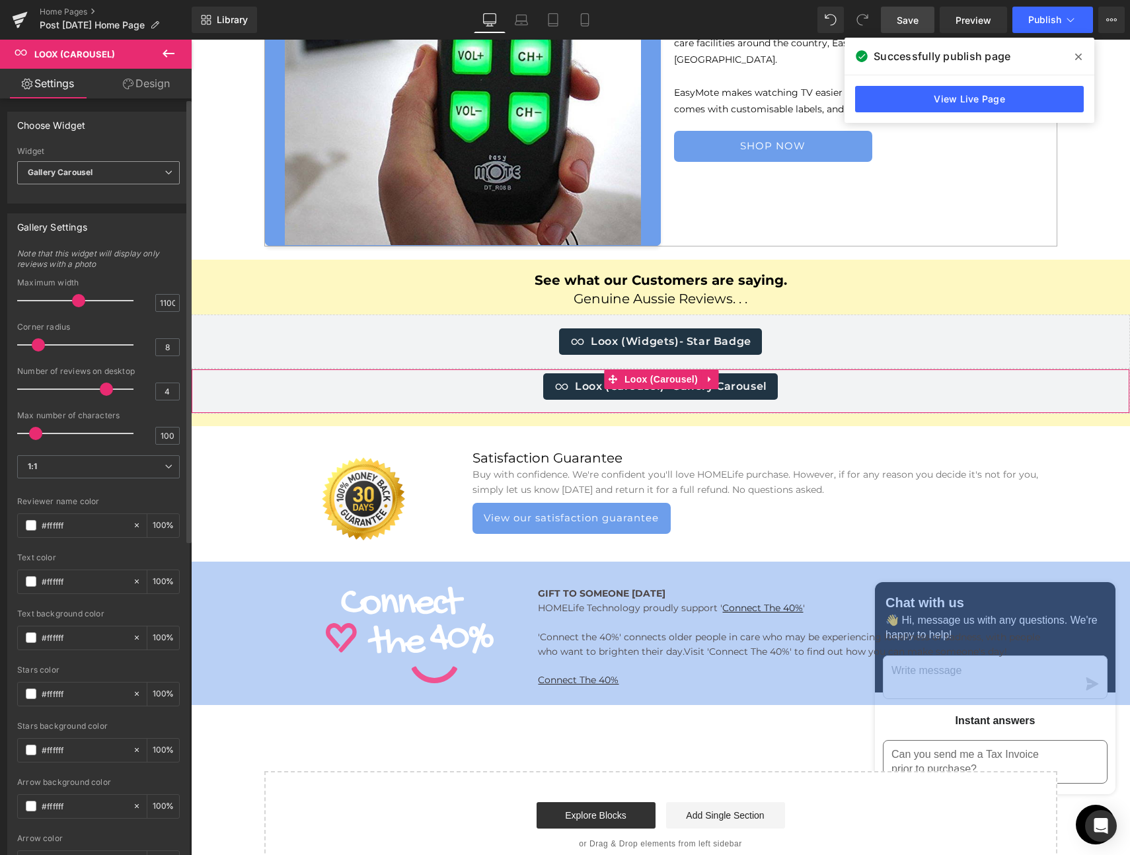
click at [128, 177] on span "Gallery Carousel" at bounding box center [98, 172] width 163 height 23
click at [118, 194] on li "Cards Carousel" at bounding box center [95, 196] width 157 height 20
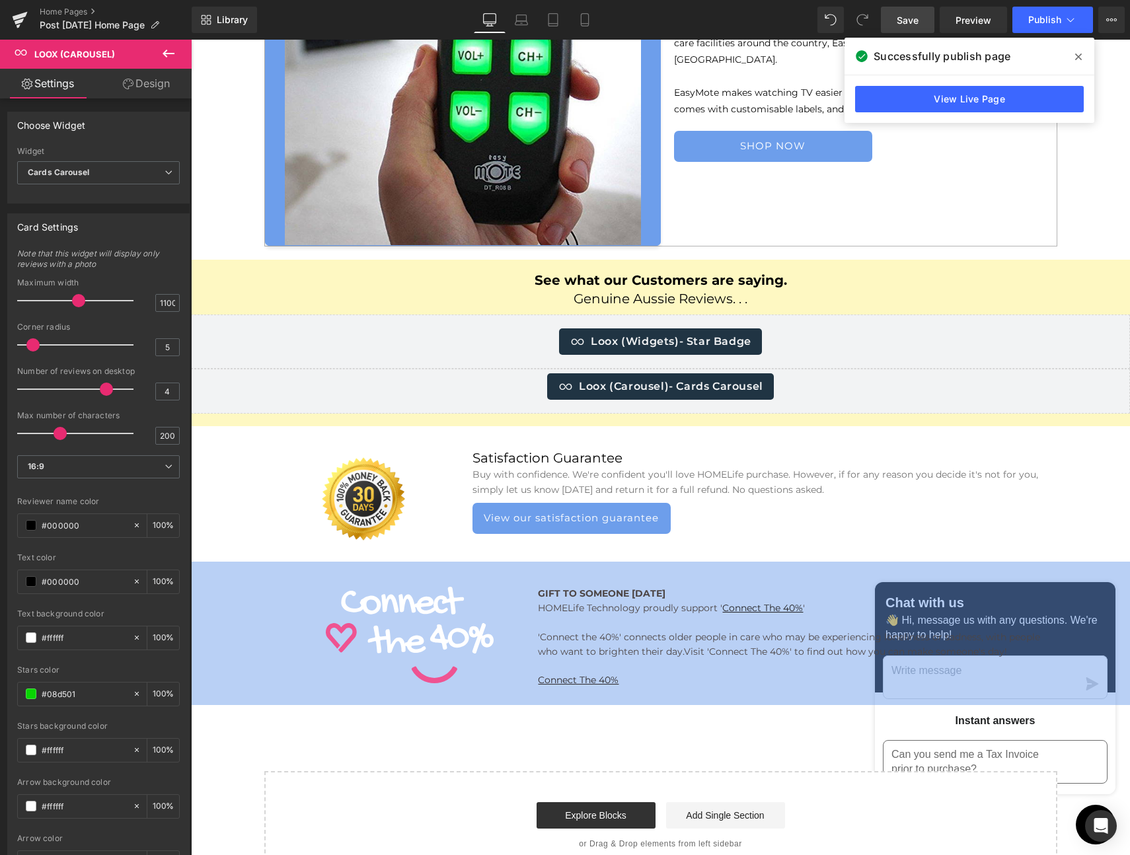
click at [913, 20] on span "Save" at bounding box center [908, 20] width 22 height 14
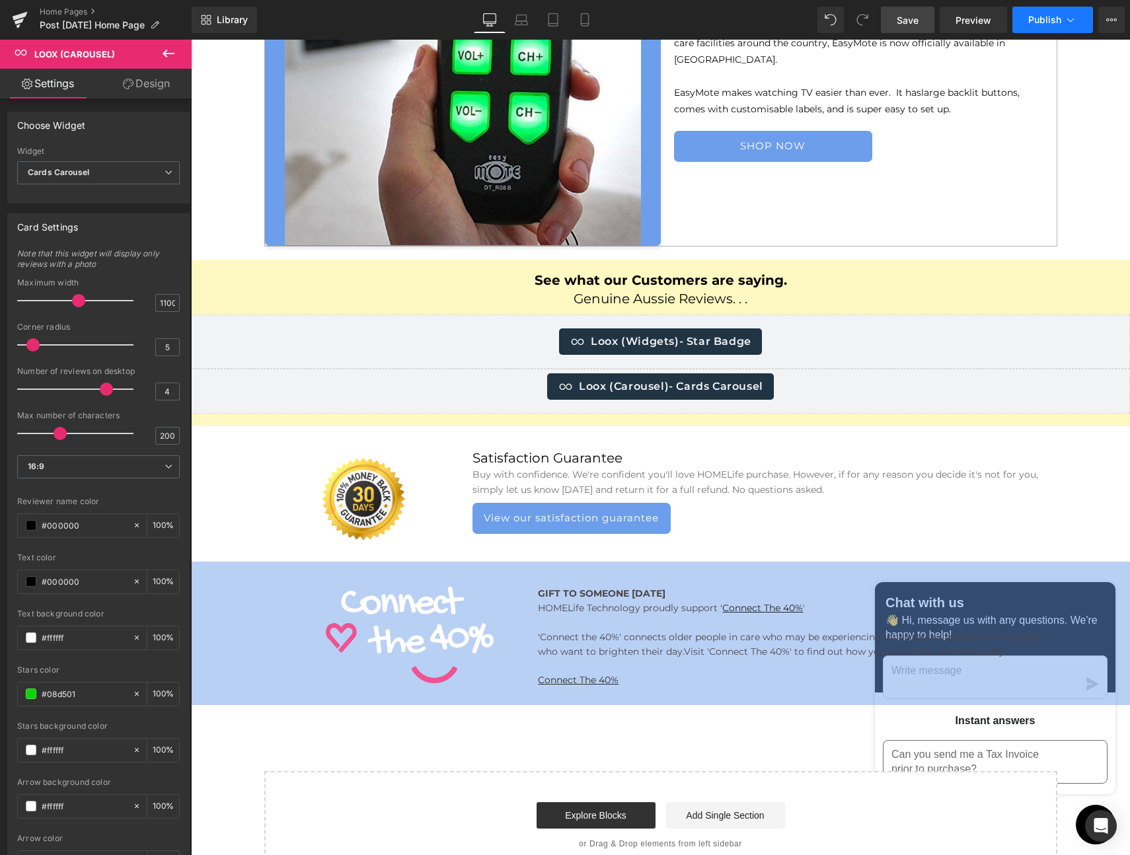
click at [1046, 20] on span "Publish" at bounding box center [1044, 20] width 33 height 11
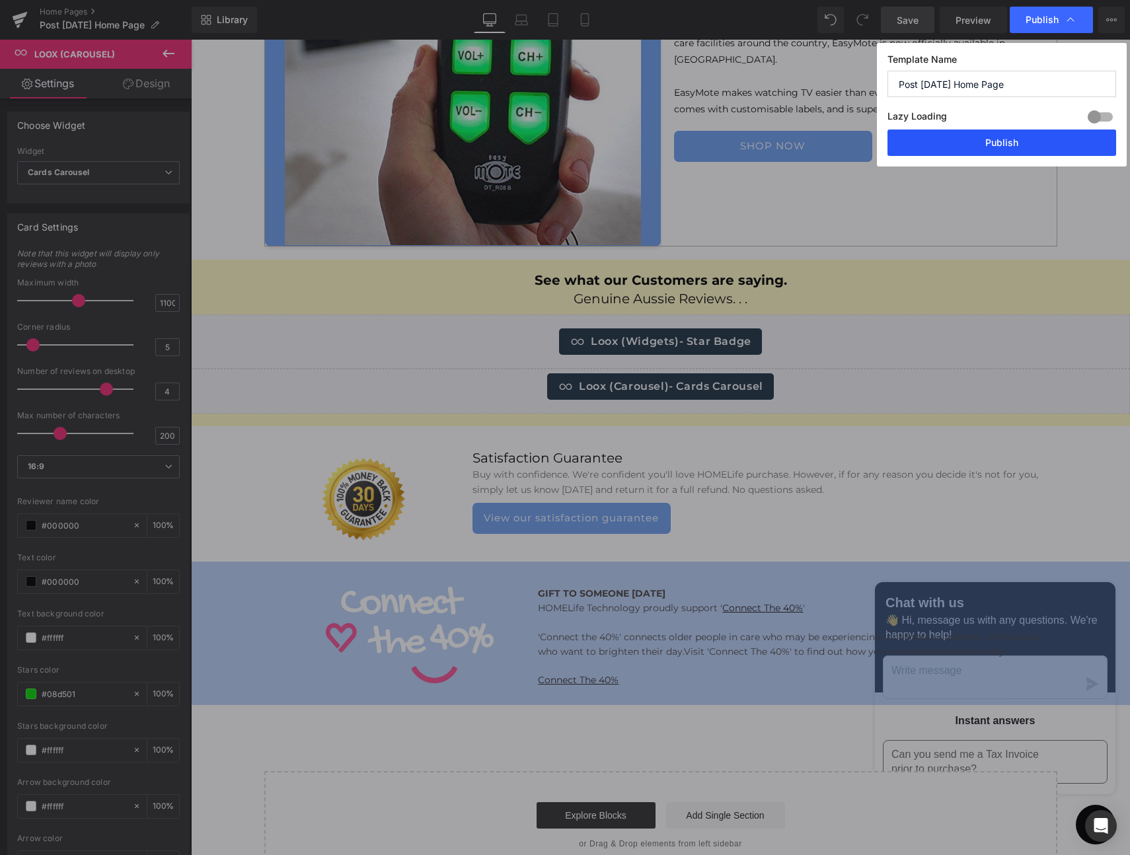
click at [998, 139] on button "Publish" at bounding box center [1001, 142] width 229 height 26
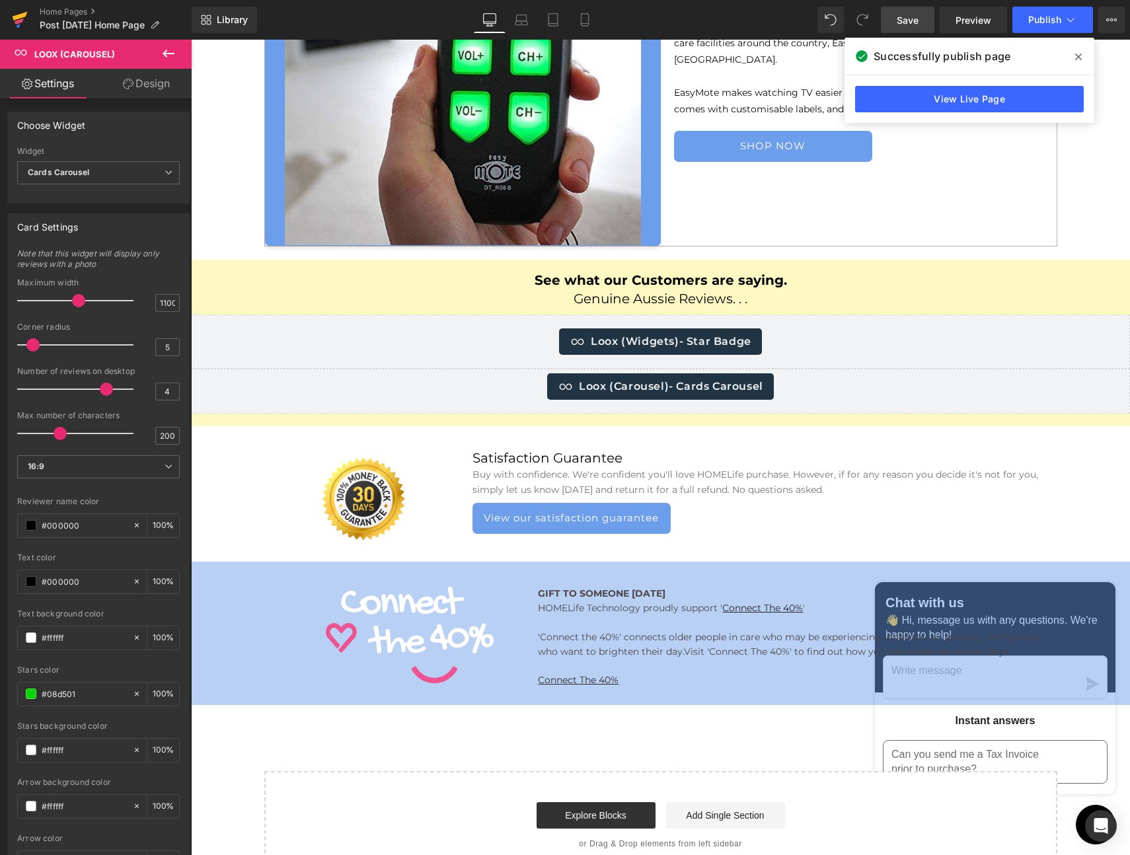
click at [18, 17] on icon at bounding box center [20, 16] width 15 height 9
